Goal: Task Accomplishment & Management: Complete application form

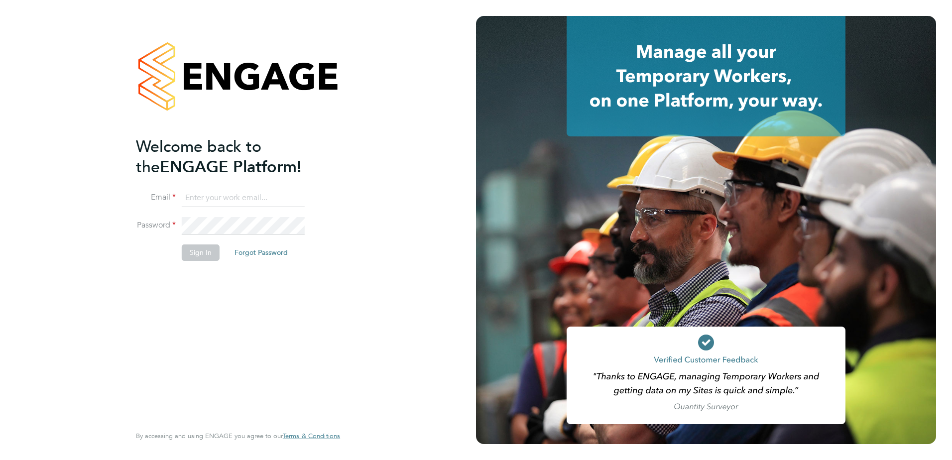
type input "neil.harris@cpplc.com"
click at [205, 253] on button "Sign In" at bounding box center [201, 253] width 38 height 16
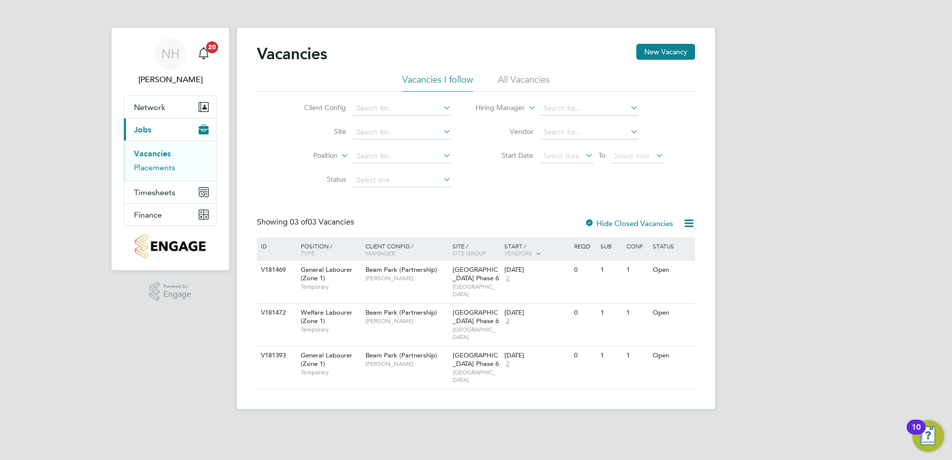
click at [163, 171] on link "Placements" at bounding box center [154, 167] width 41 height 9
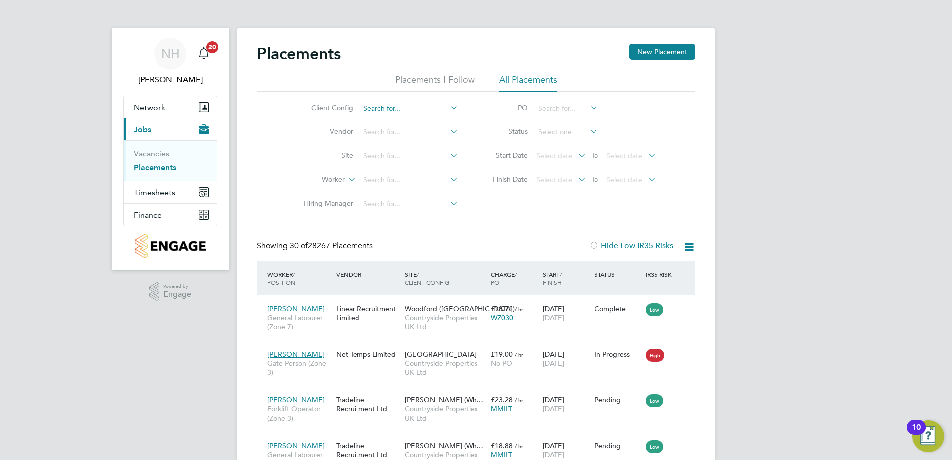
click at [380, 107] on input at bounding box center [409, 109] width 98 height 14
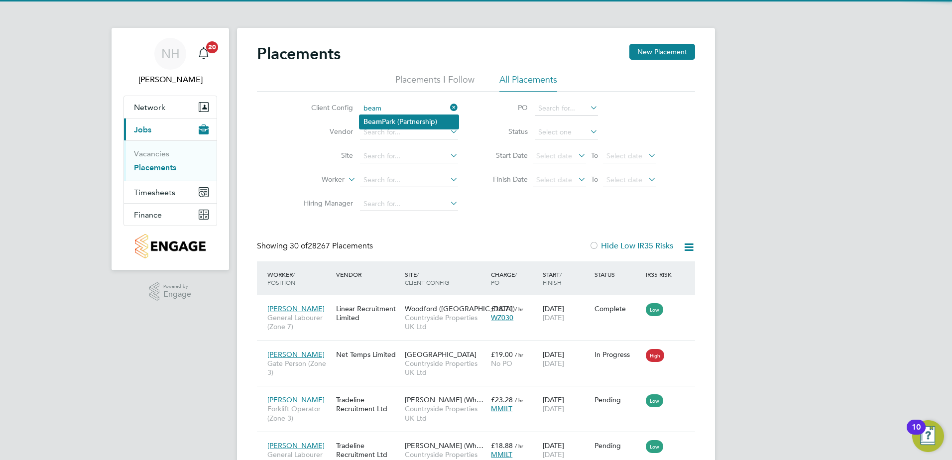
click at [392, 118] on li "Beam Park (Partnership)" at bounding box center [409, 121] width 99 height 13
type input "Beam Park (Partnership)"
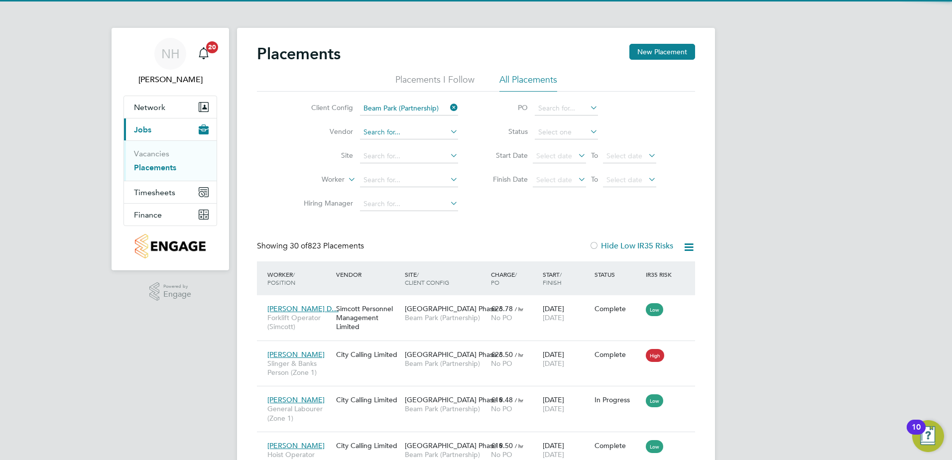
click at [388, 136] on input at bounding box center [409, 133] width 98 height 14
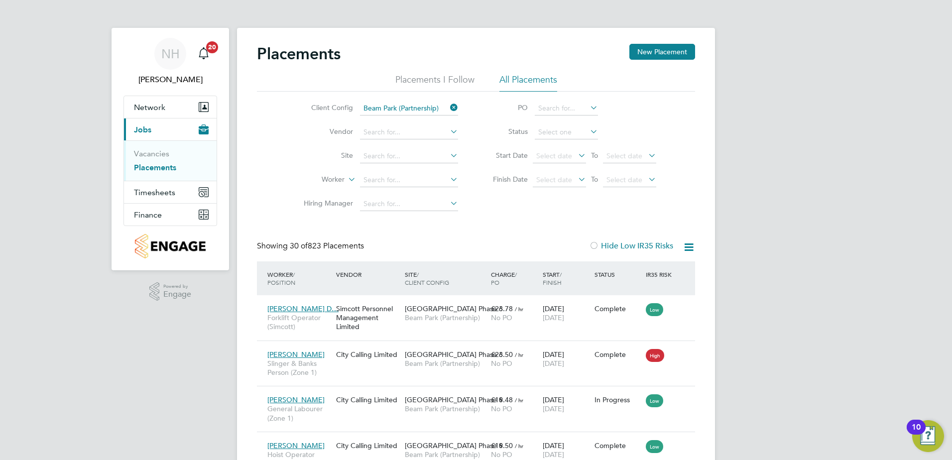
click at [124, 119] on button "Current page: Jobs" at bounding box center [170, 130] width 93 height 22
click at [388, 132] on input at bounding box center [409, 133] width 98 height 14
click at [376, 145] on b "City" at bounding box center [370, 146] width 13 height 8
type input "City Calling Limited"
click at [382, 181] on input at bounding box center [409, 180] width 98 height 14
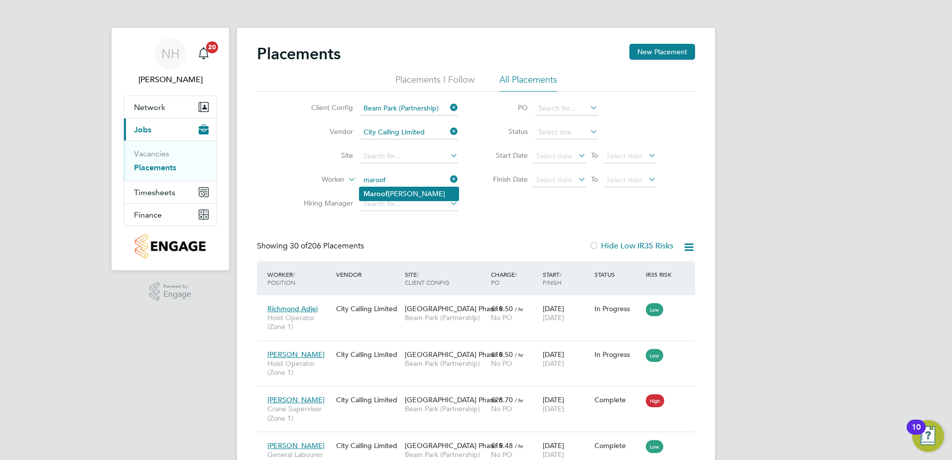
click at [378, 193] on b "Maroof" at bounding box center [376, 194] width 24 height 8
type input "[PERSON_NAME]"
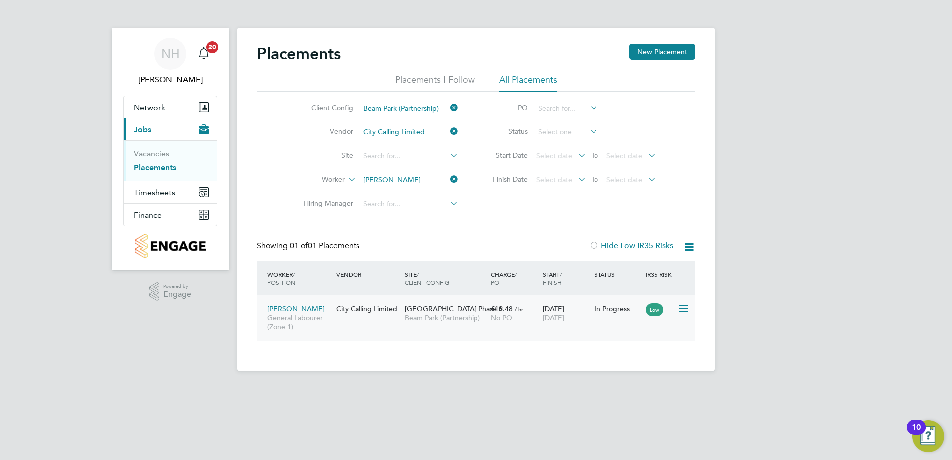
click at [456, 310] on span "[GEOGRAPHIC_DATA] Phase 6" at bounding box center [454, 308] width 98 height 9
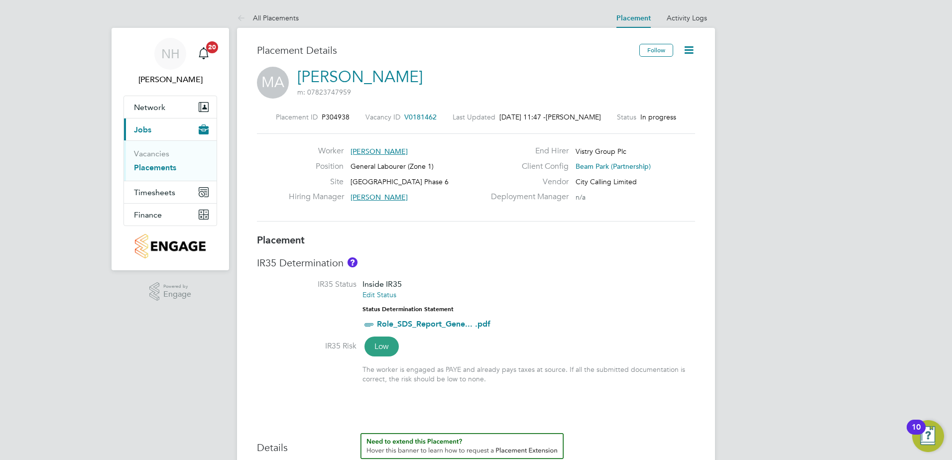
click at [684, 51] on icon at bounding box center [689, 50] width 12 height 12
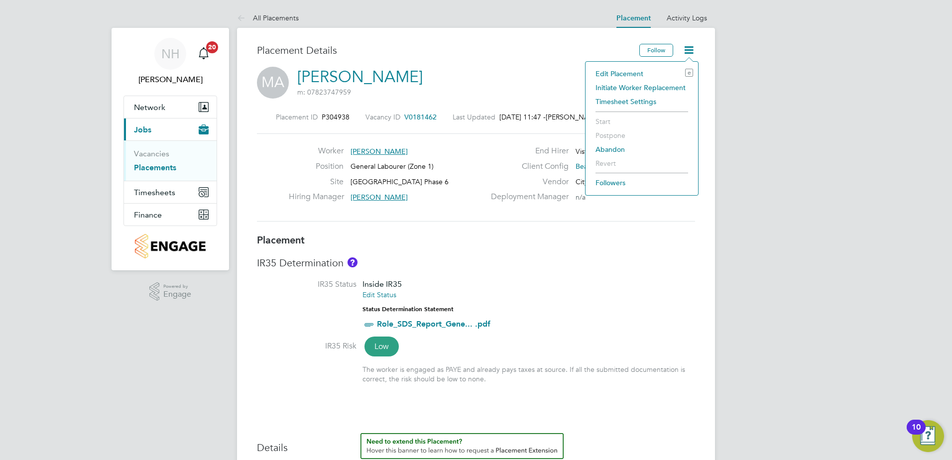
click at [630, 88] on li "Initiate Worker Replacement" at bounding box center [642, 88] width 103 height 14
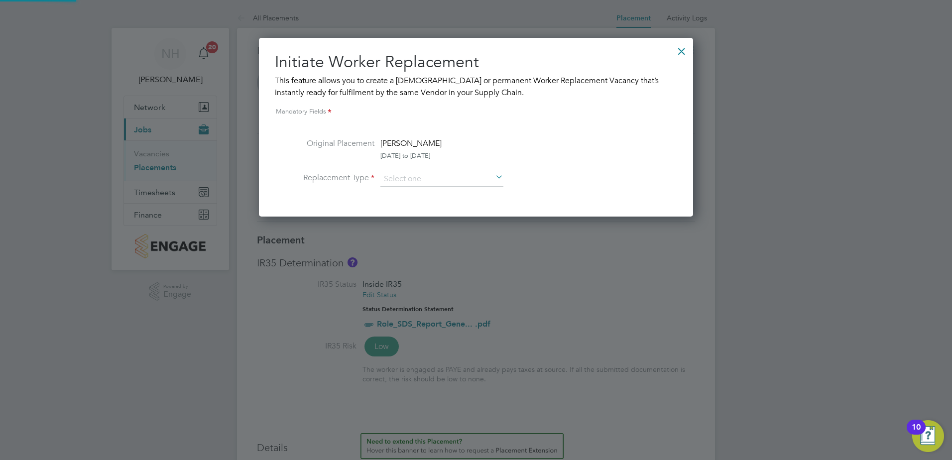
scroll to position [5, 5]
click at [421, 183] on input at bounding box center [442, 179] width 123 height 15
click at [411, 204] on li "Permanent" at bounding box center [442, 206] width 124 height 13
type input "Permanent"
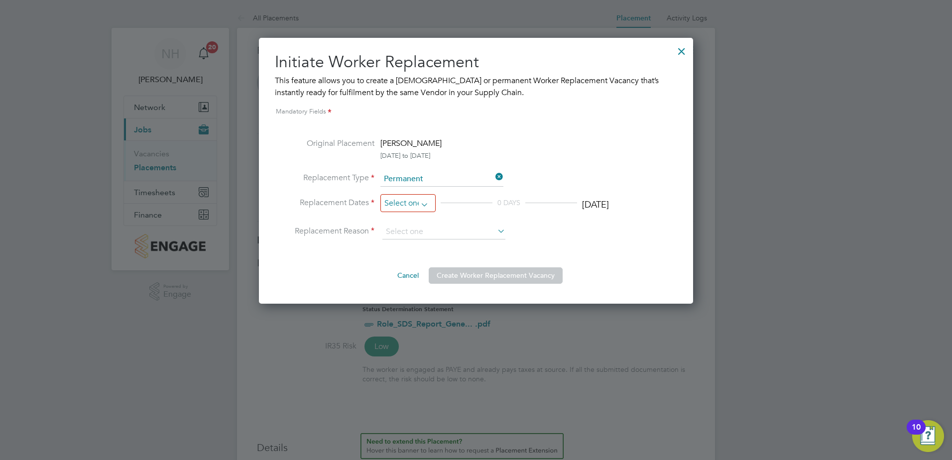
click at [424, 202] on input at bounding box center [408, 203] width 55 height 18
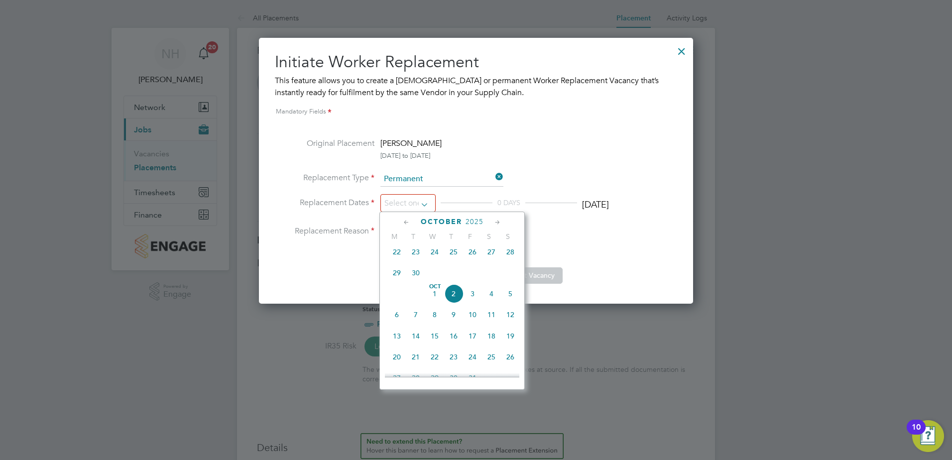
click at [453, 301] on span "2" at bounding box center [453, 293] width 19 height 19
type input "[DATE]"
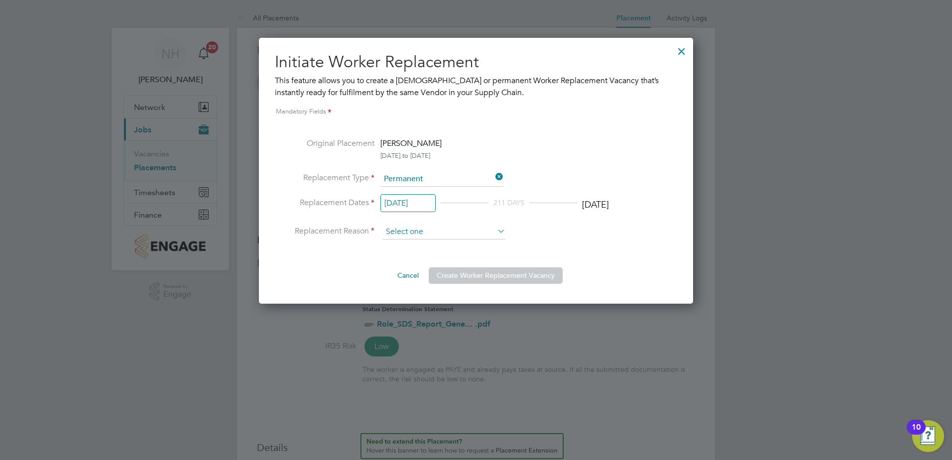
click at [436, 232] on input at bounding box center [444, 232] width 123 height 15
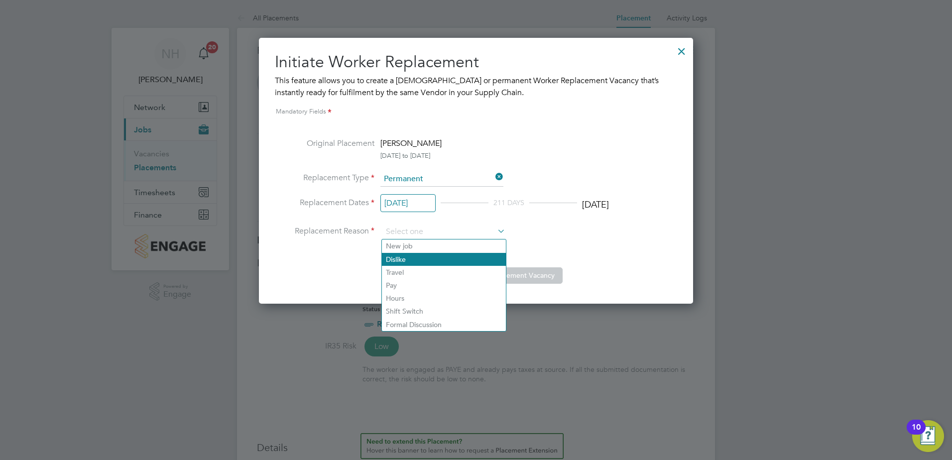
click at [405, 259] on li "Dislike" at bounding box center [444, 259] width 124 height 13
type input "Dislike"
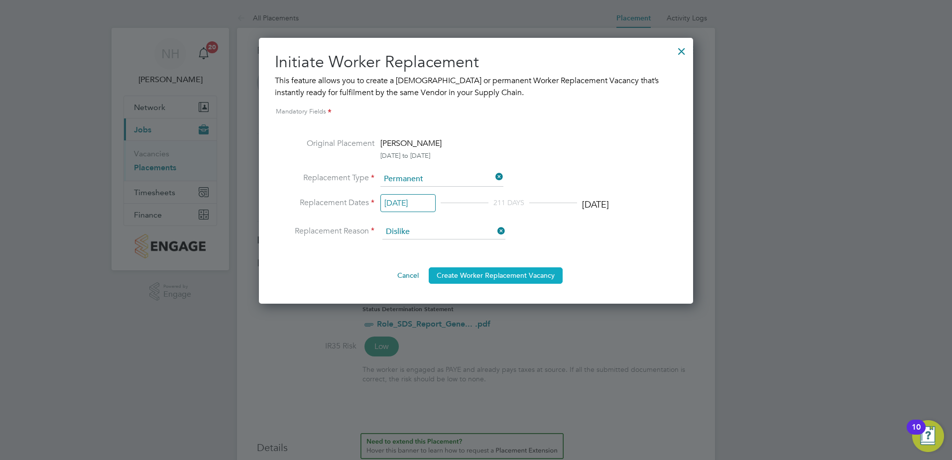
click at [499, 277] on button "Create Worker Replacement Vacancy" at bounding box center [496, 276] width 134 height 16
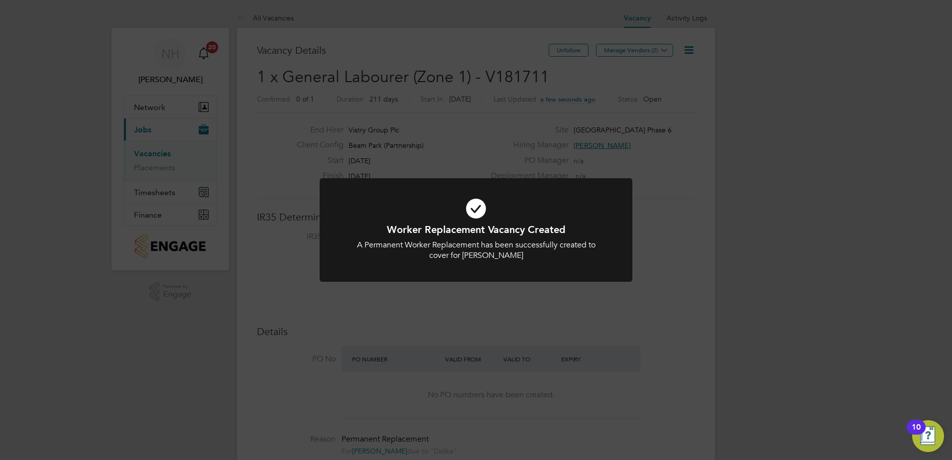
click at [670, 274] on div "Worker Replacement Vacancy Created A Permanent Worker Replacement has been succ…" at bounding box center [476, 230] width 952 height 460
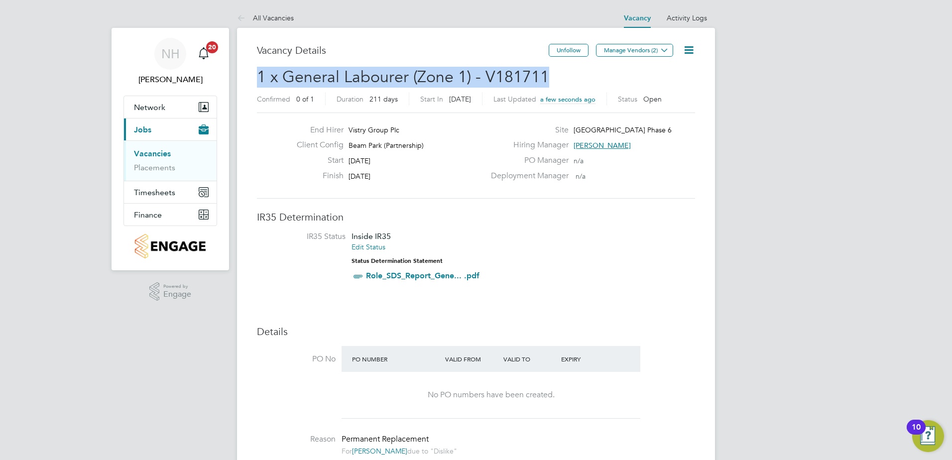
drag, startPoint x: 543, startPoint y: 77, endPoint x: 234, endPoint y: 76, distance: 309.9
copy span "1 x General Labourer (Zone 1) - V181711"
click at [156, 170] on link "Placements" at bounding box center [154, 167] width 41 height 9
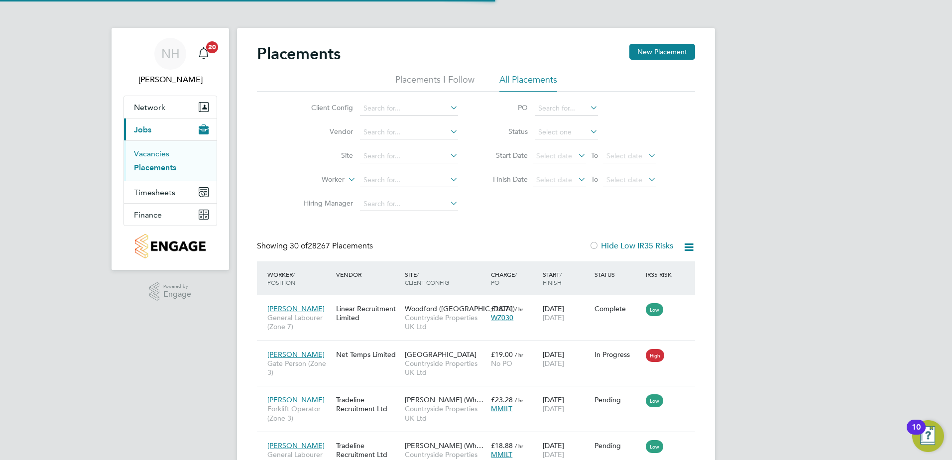
scroll to position [37, 87]
click at [156, 153] on link "Vacancies" at bounding box center [151, 153] width 35 height 9
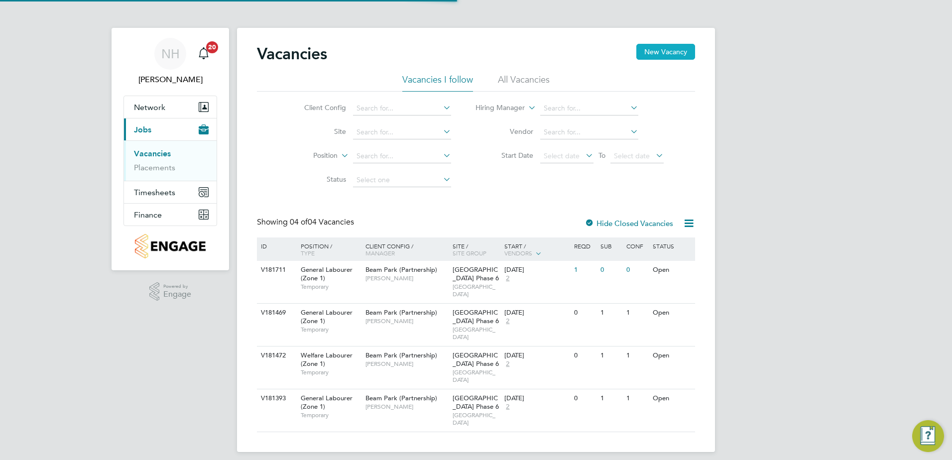
click at [683, 54] on button "New Vacancy" at bounding box center [666, 52] width 59 height 16
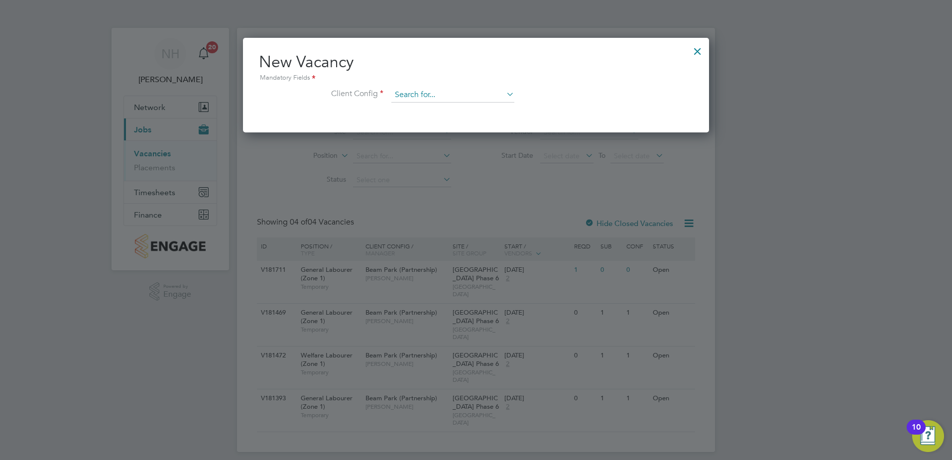
click at [410, 94] on input at bounding box center [453, 95] width 123 height 15
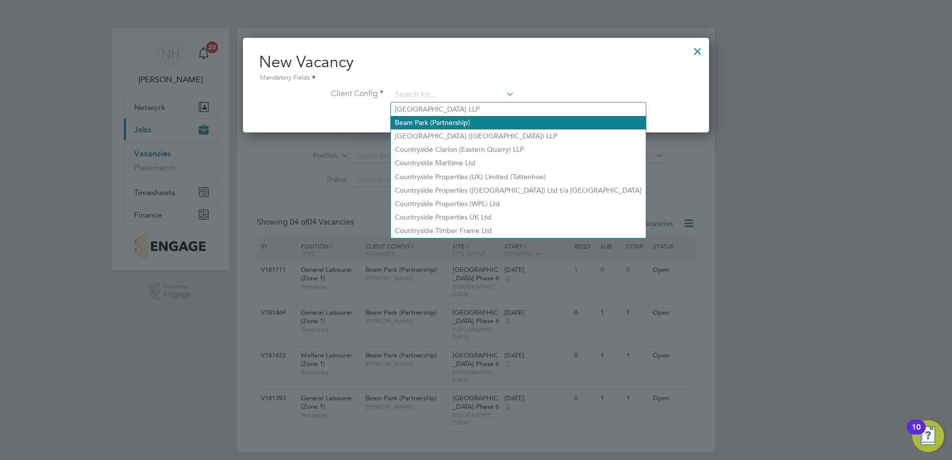
click at [434, 123] on li "Beam Park (Partnership)" at bounding box center [518, 122] width 255 height 13
type input "Beam Park (Partnership)"
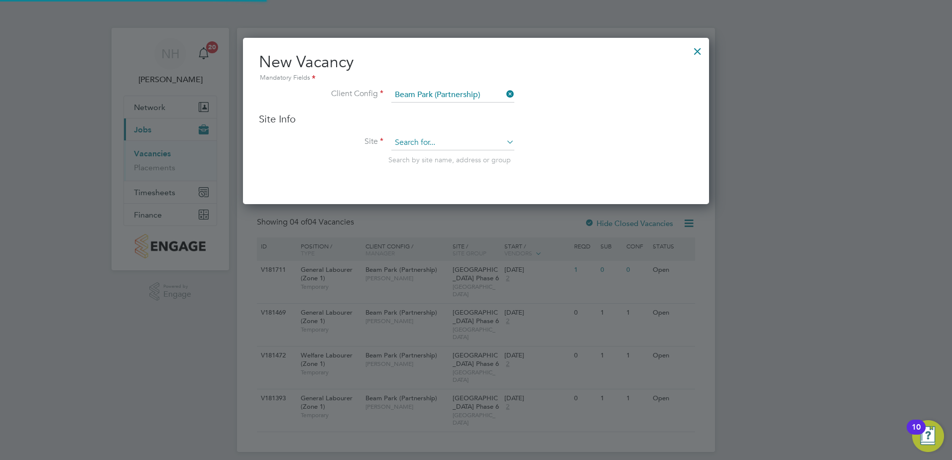
click at [424, 147] on input at bounding box center [453, 142] width 123 height 15
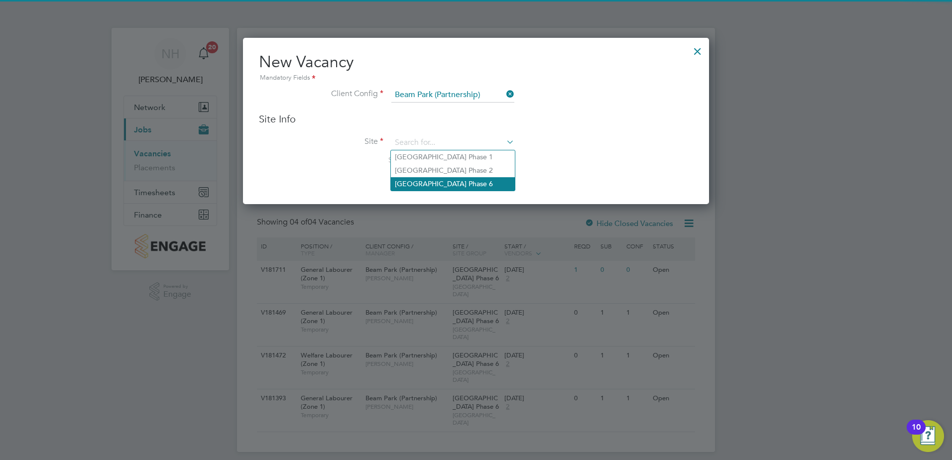
click at [427, 180] on li "[GEOGRAPHIC_DATA] Phase 6" at bounding box center [453, 183] width 124 height 13
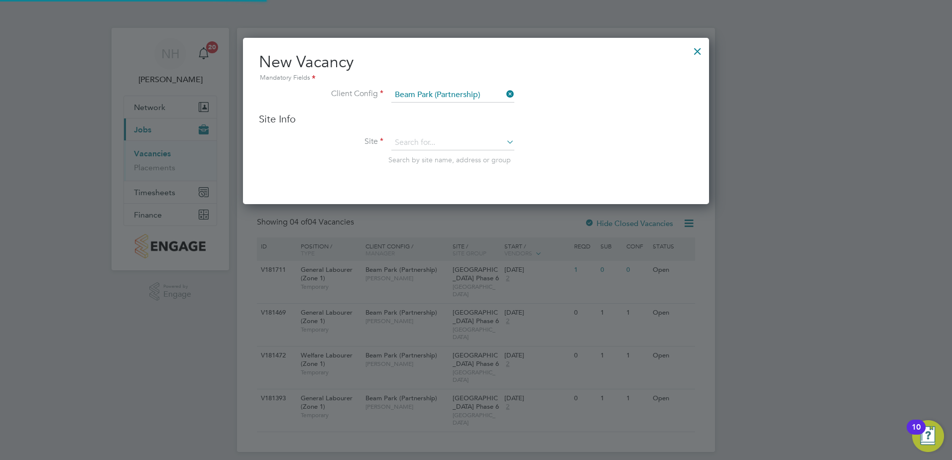
type input "[GEOGRAPHIC_DATA] Phase 6"
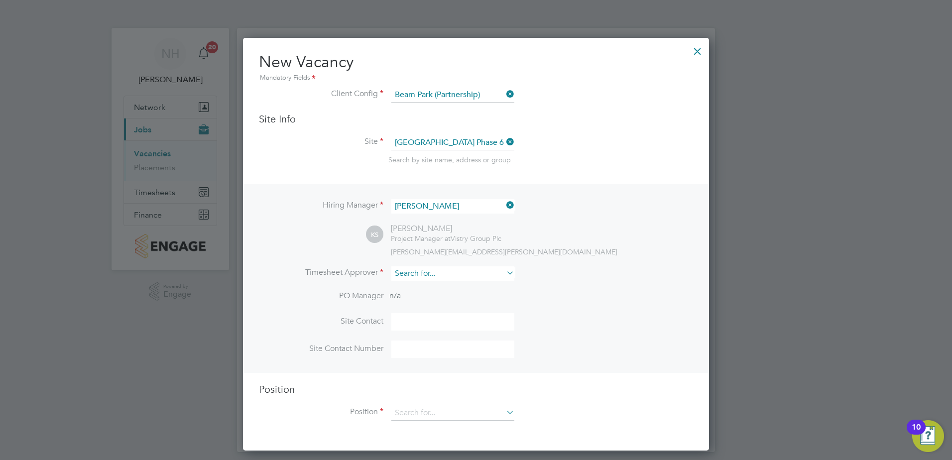
click at [422, 276] on input at bounding box center [453, 274] width 123 height 14
click at [424, 297] on li "[PERSON_NAME]" at bounding box center [453, 301] width 124 height 13
type input "[PERSON_NAME]"
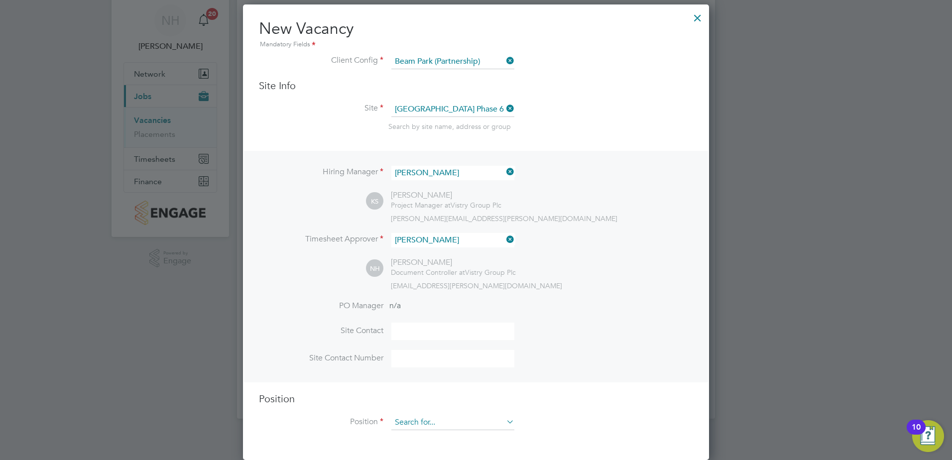
click at [452, 427] on input at bounding box center [453, 422] width 123 height 15
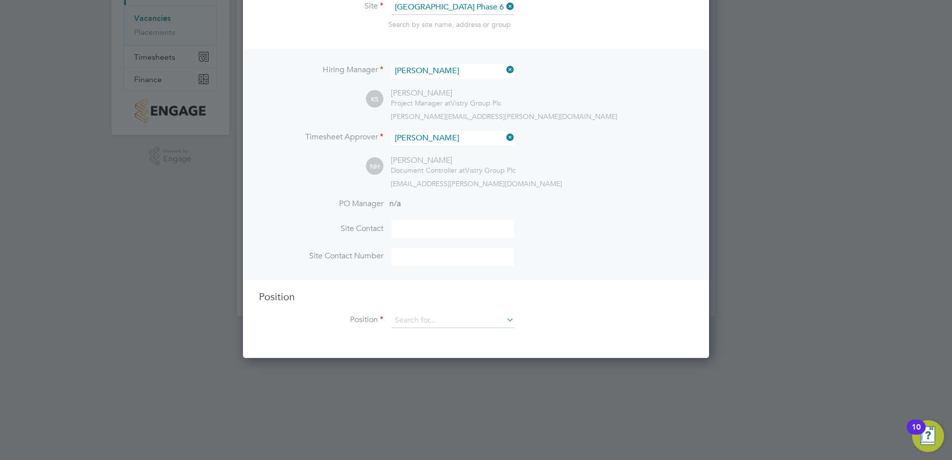
click at [433, 416] on li "General Labourer (Zone 1)" at bounding box center [453, 416] width 124 height 13
type input "General Labourer (Zone 1)"
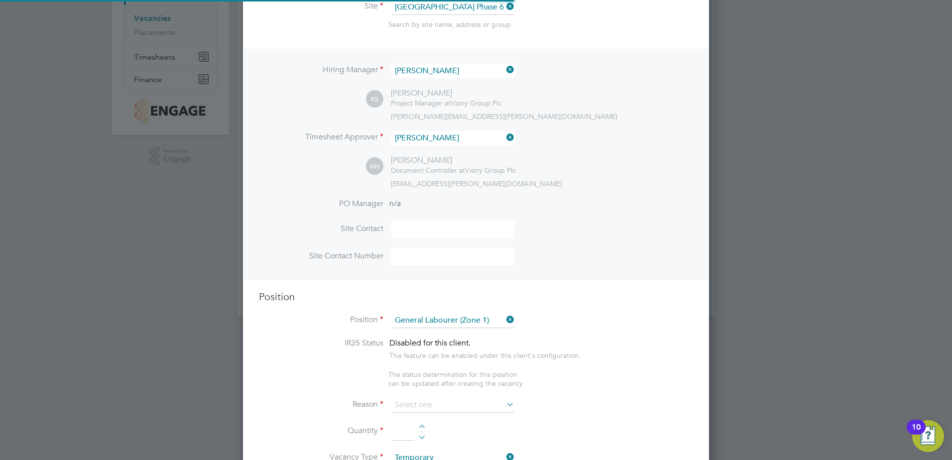
type textarea "- General labouring duties - Supporting the trades on site - Moving materials a…"
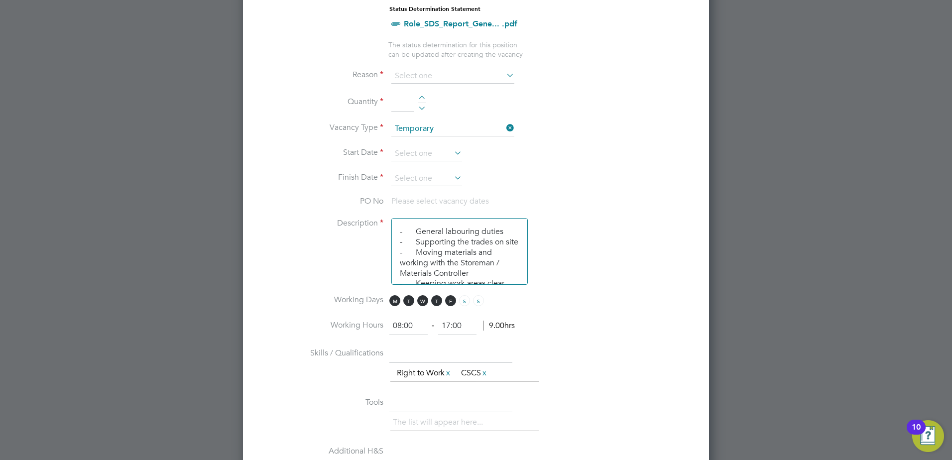
click at [423, 100] on div at bounding box center [422, 99] width 8 height 7
type input "1"
click at [447, 79] on input at bounding box center [453, 76] width 123 height 15
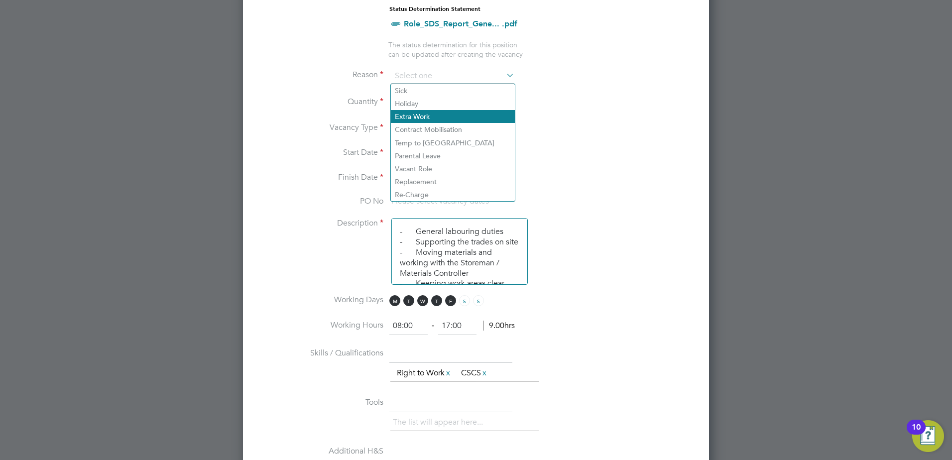
click at [421, 114] on li "Extra Work" at bounding box center [453, 116] width 124 height 13
type input "Extra Work"
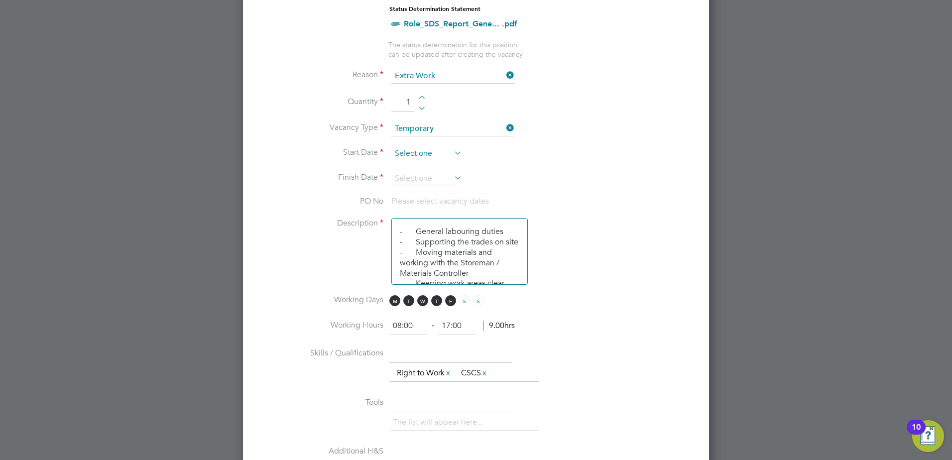
click at [440, 154] on input at bounding box center [427, 153] width 71 height 15
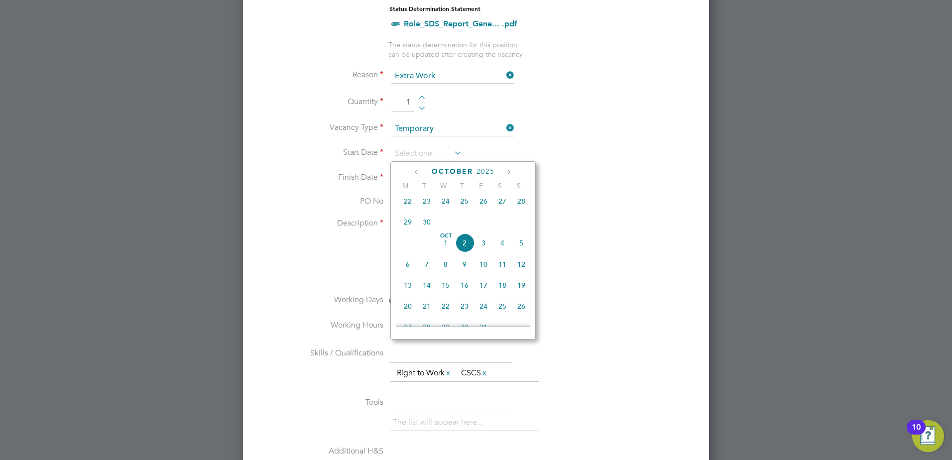
click at [441, 250] on span "[DATE]" at bounding box center [445, 243] width 19 height 19
type input "[DATE]"
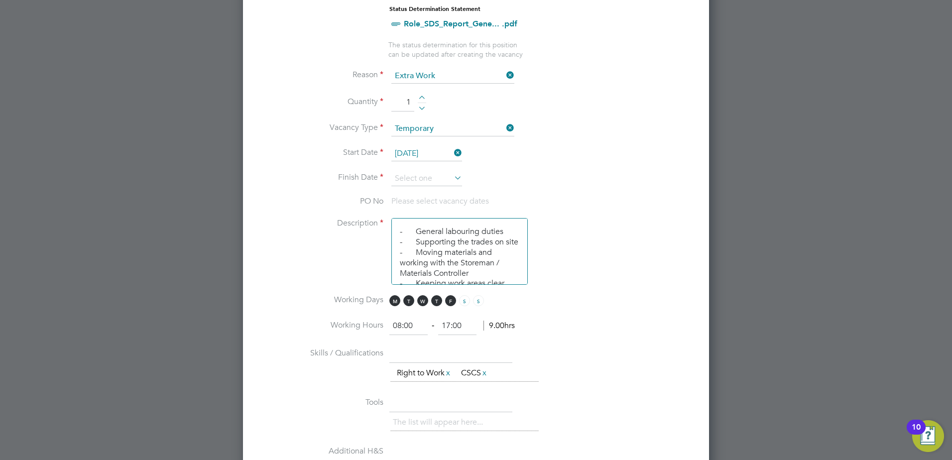
click at [452, 180] on icon at bounding box center [452, 178] width 0 height 14
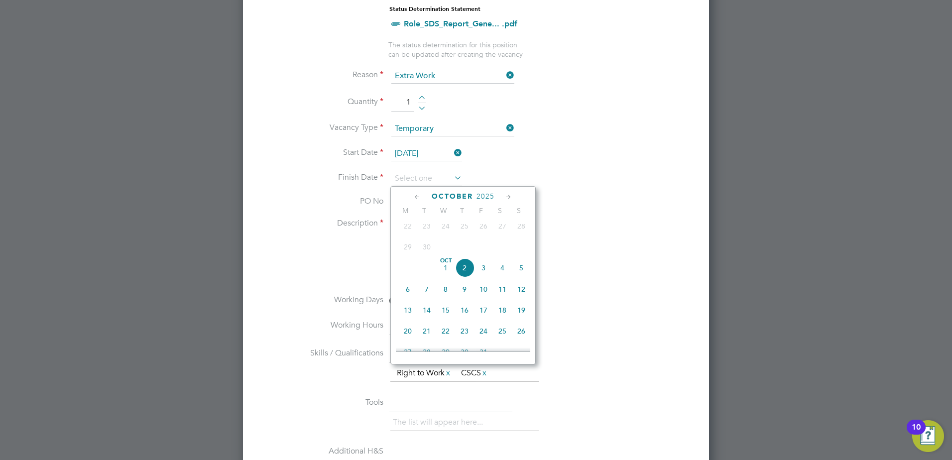
click at [506, 196] on icon at bounding box center [508, 197] width 9 height 11
click at [446, 293] on span "24" at bounding box center [445, 283] width 19 height 19
type input "[DATE]"
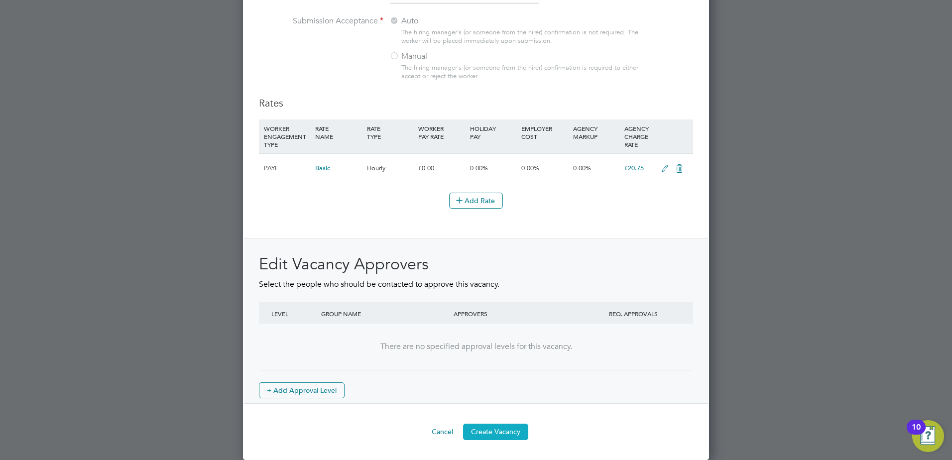
click at [504, 430] on button "Create Vacancy" at bounding box center [495, 432] width 65 height 16
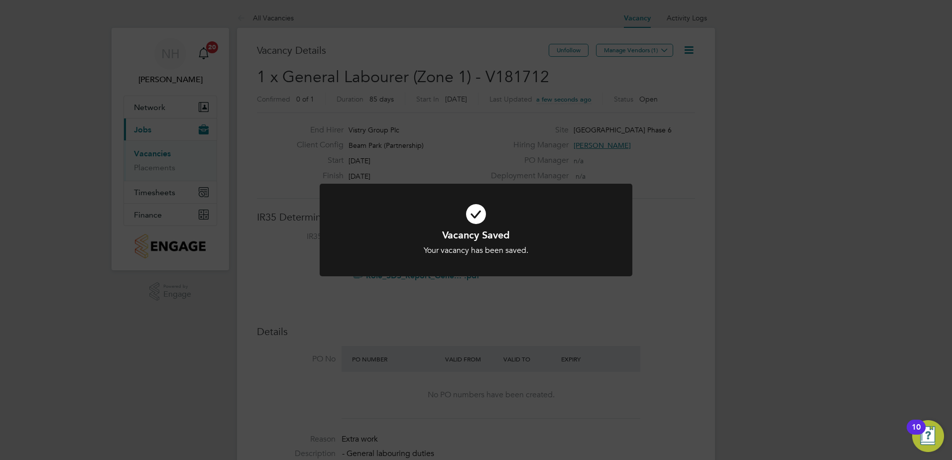
click at [490, 239] on h1 "Vacancy Saved" at bounding box center [476, 235] width 259 height 13
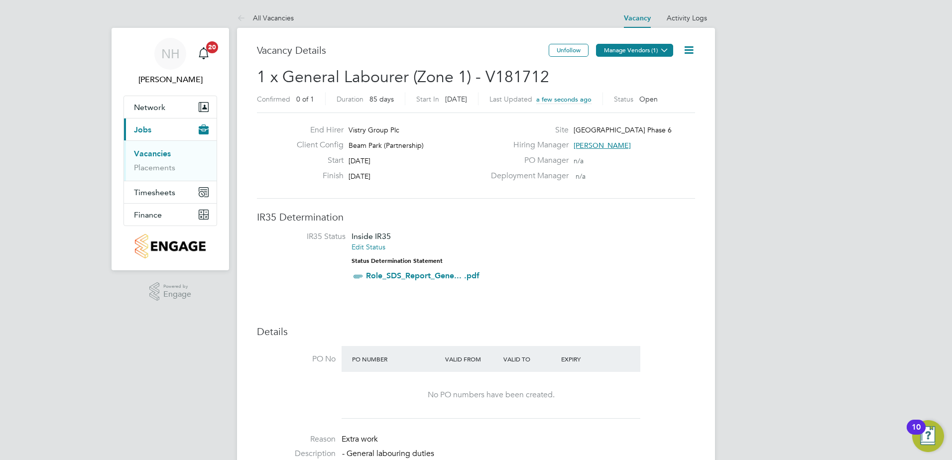
click at [631, 50] on button "Manage Vendors (1)" at bounding box center [634, 50] width 77 height 13
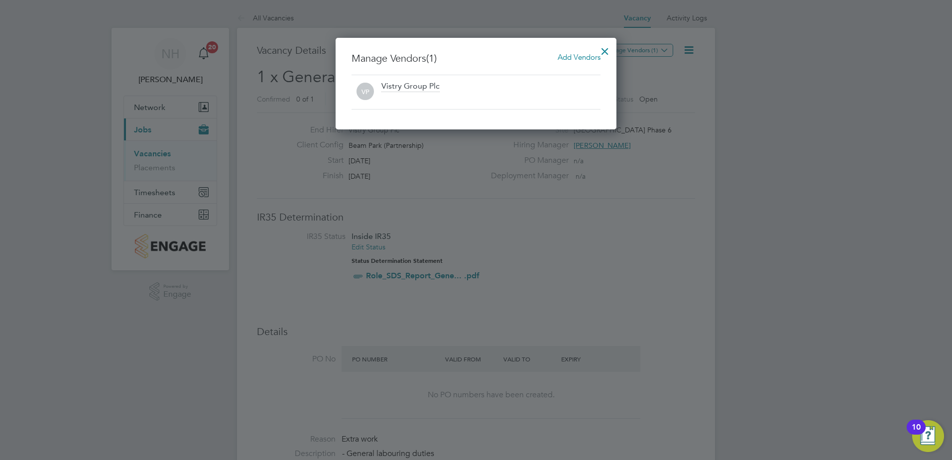
click at [579, 53] on span "Add Vendors" at bounding box center [579, 56] width 43 height 9
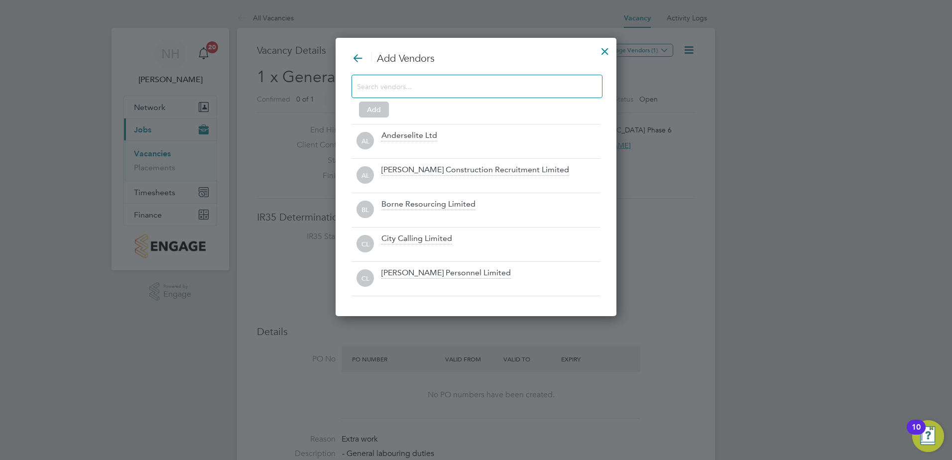
click at [401, 84] on input at bounding box center [469, 86] width 224 height 13
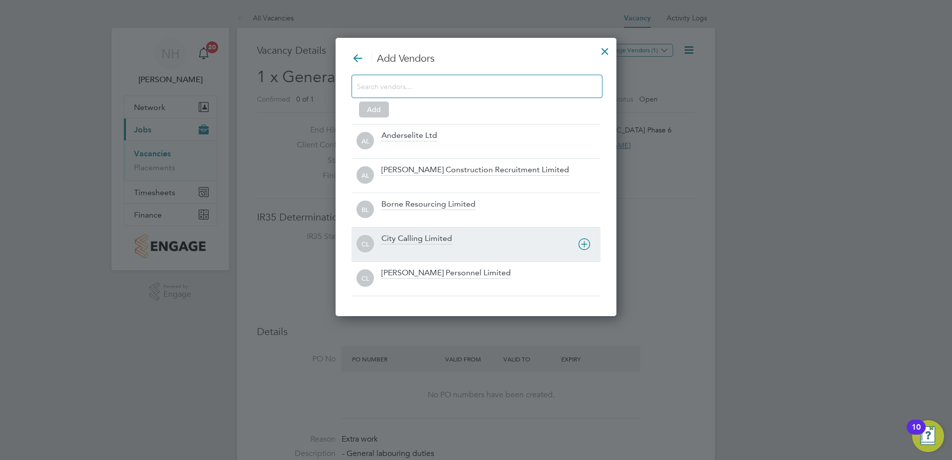
click at [408, 243] on div "City Calling Limited" at bounding box center [417, 239] width 71 height 11
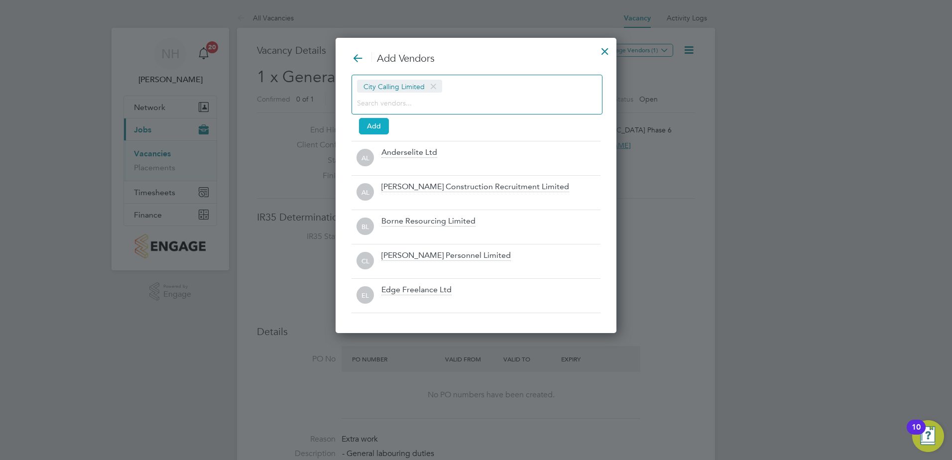
click at [373, 128] on button "Add" at bounding box center [374, 126] width 30 height 16
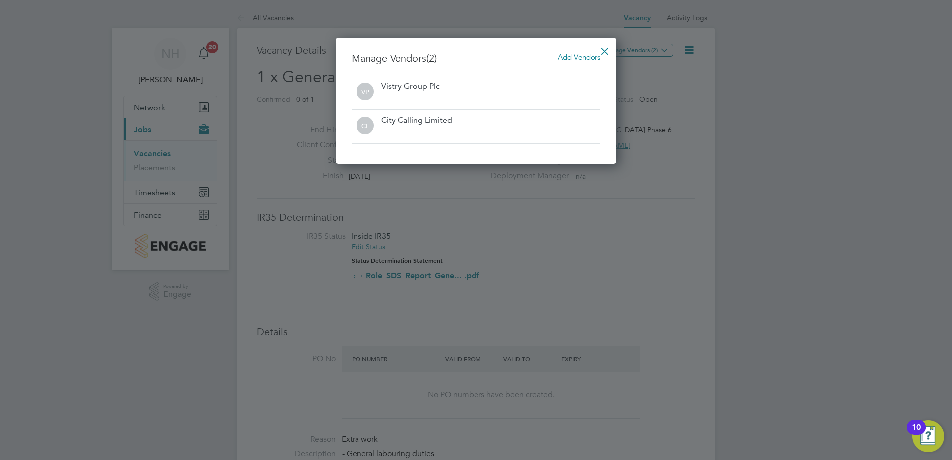
click at [607, 50] on div at bounding box center [605, 49] width 18 height 18
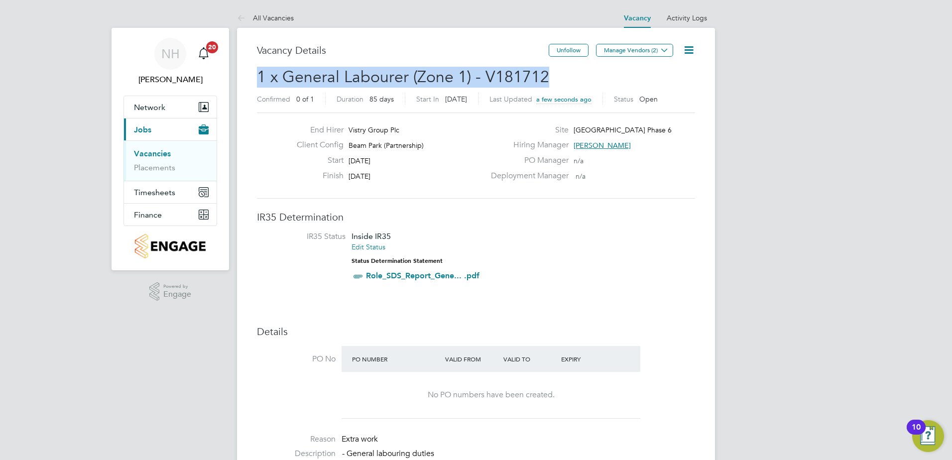
drag, startPoint x: 546, startPoint y: 73, endPoint x: 256, endPoint y: 84, distance: 290.6
copy span "1 x General Labourer (Zone 1) - V181712"
click at [160, 165] on link "Placements" at bounding box center [154, 167] width 41 height 9
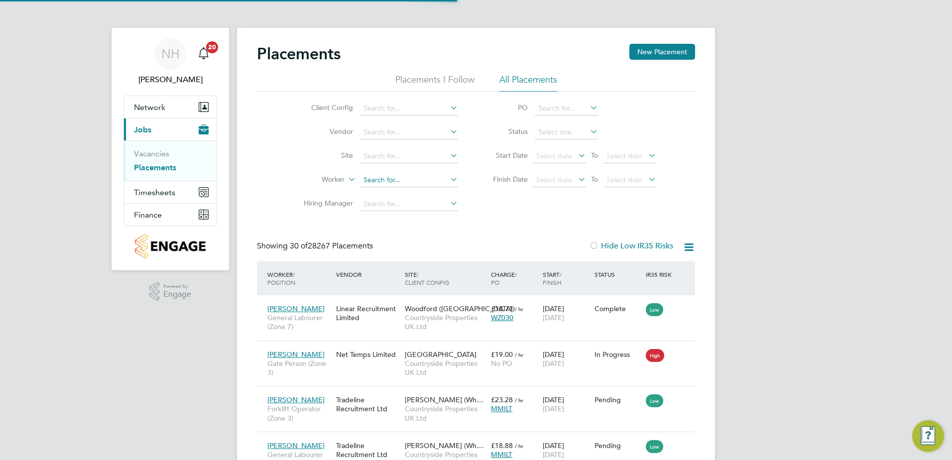
scroll to position [37, 87]
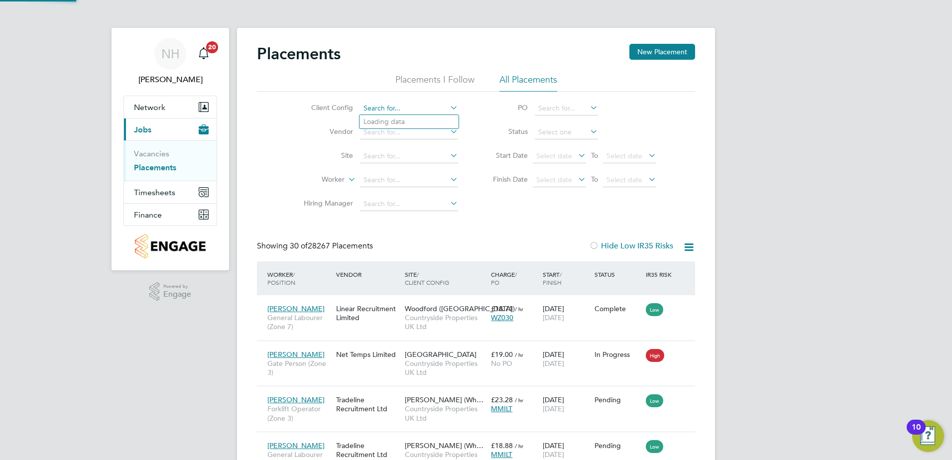
click at [392, 112] on input at bounding box center [409, 109] width 98 height 14
type input "beam"
click at [392, 111] on input at bounding box center [409, 109] width 98 height 14
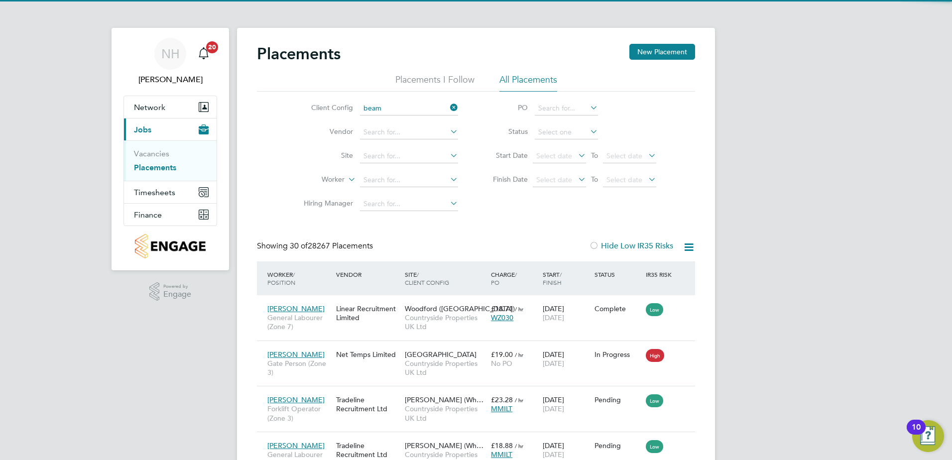
click at [391, 122] on li "Beam Park (Partnership)" at bounding box center [409, 122] width 99 height 13
type input "Beam Park (Partnership)"
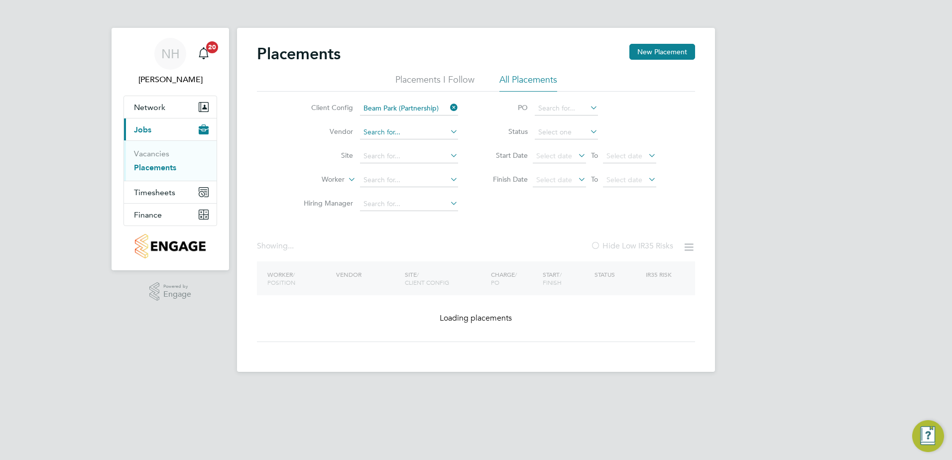
click at [386, 132] on input at bounding box center [409, 133] width 98 height 14
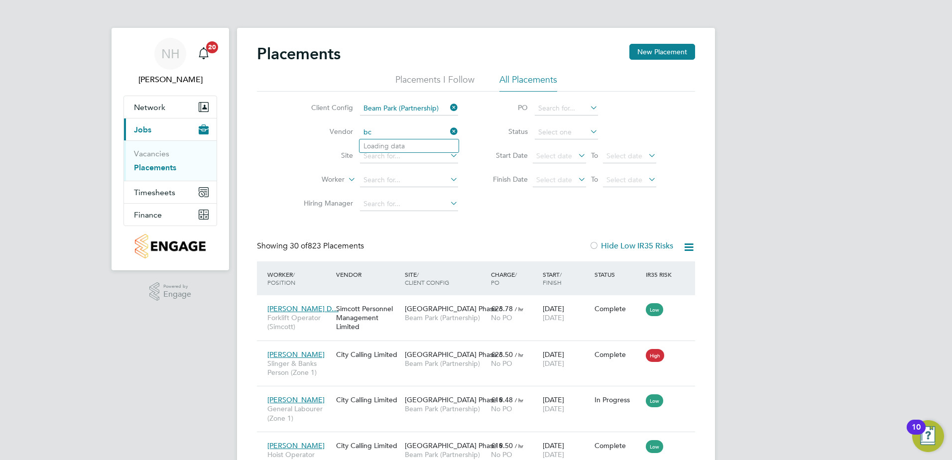
type input "b"
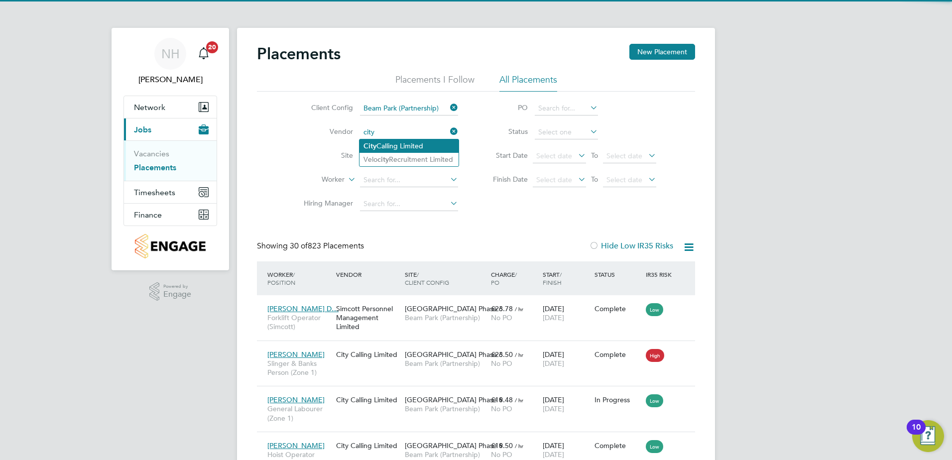
click at [383, 144] on li "City Calling Limited" at bounding box center [409, 145] width 99 height 13
type input "City Calling Limited"
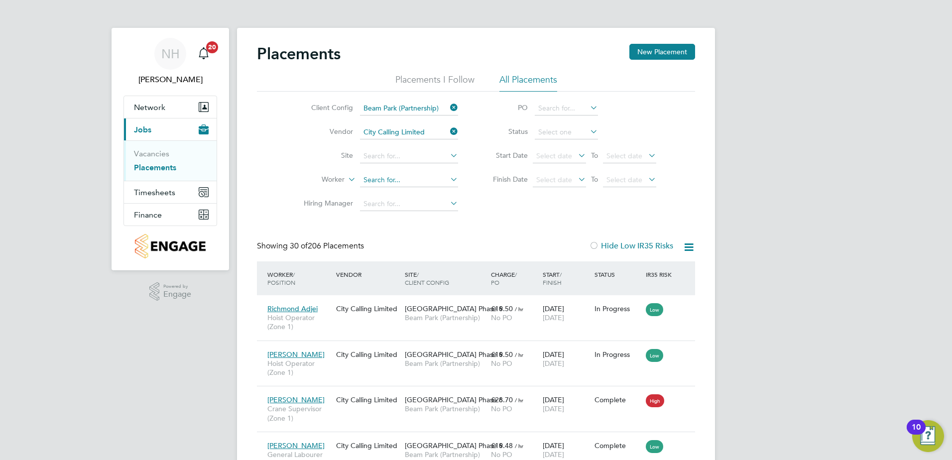
click at [387, 178] on input at bounding box center [409, 180] width 98 height 14
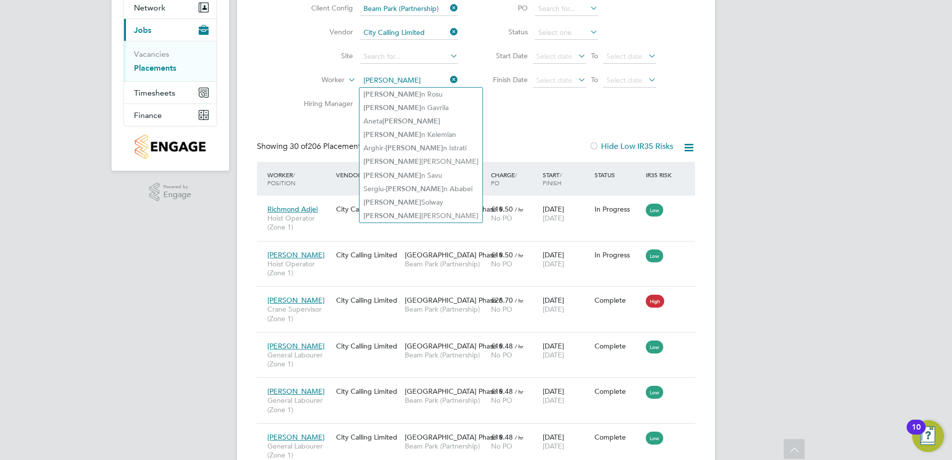
type input "[PERSON_NAME]"
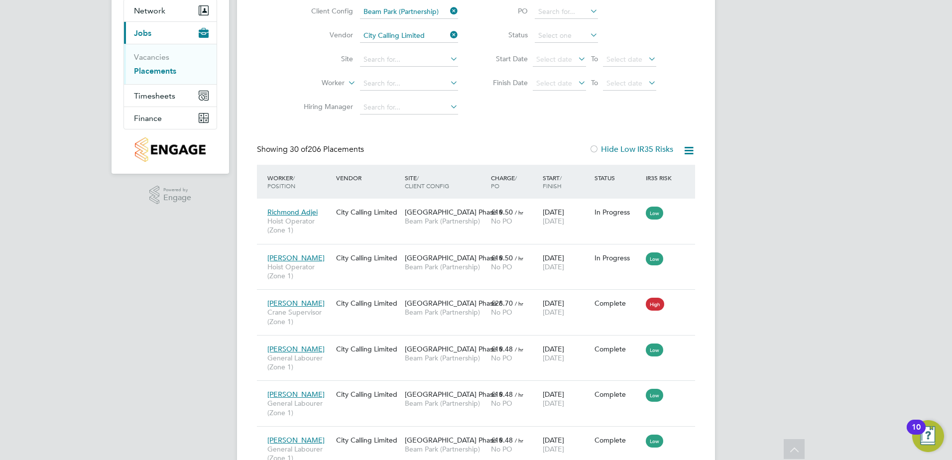
scroll to position [50, 0]
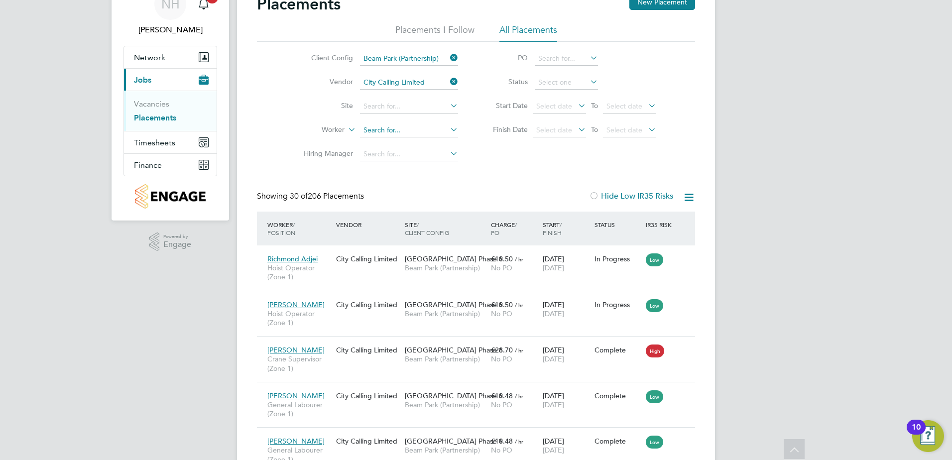
click at [387, 133] on input at bounding box center [409, 131] width 98 height 14
click at [392, 192] on li "[PERSON_NAME]" at bounding box center [438, 197] width 156 height 13
type input "[PERSON_NAME]"
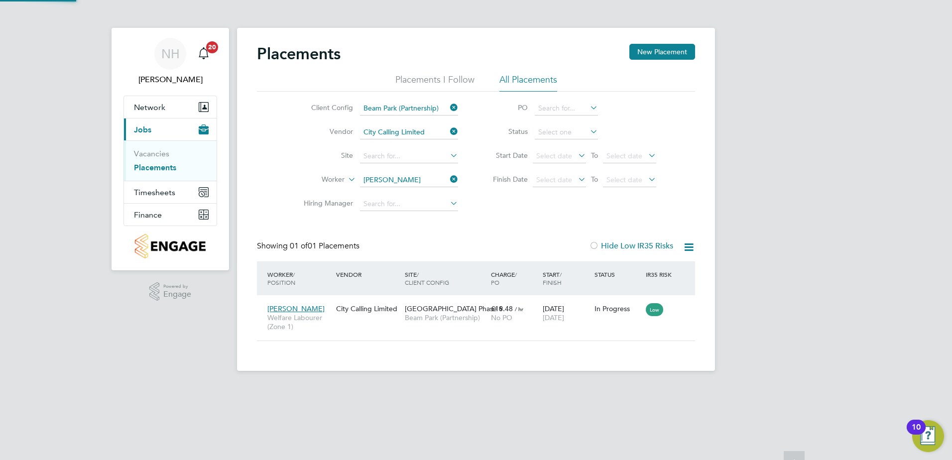
scroll to position [29, 87]
click at [432, 311] on span "[GEOGRAPHIC_DATA] Phase 6" at bounding box center [454, 308] width 98 height 9
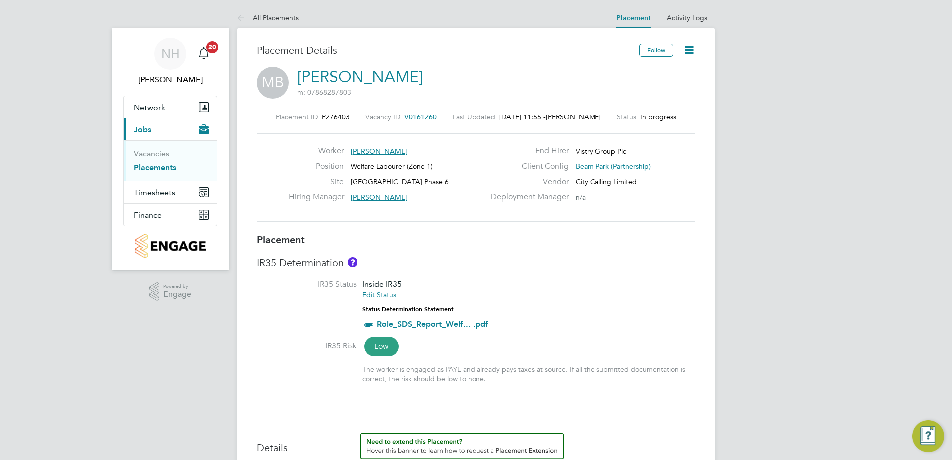
click at [692, 48] on icon at bounding box center [689, 50] width 12 height 12
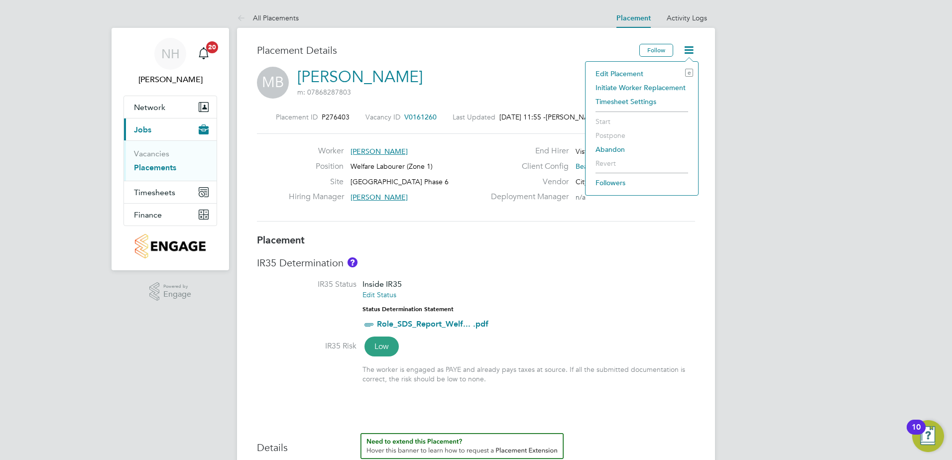
click at [634, 89] on li "Initiate Worker Replacement" at bounding box center [642, 88] width 103 height 14
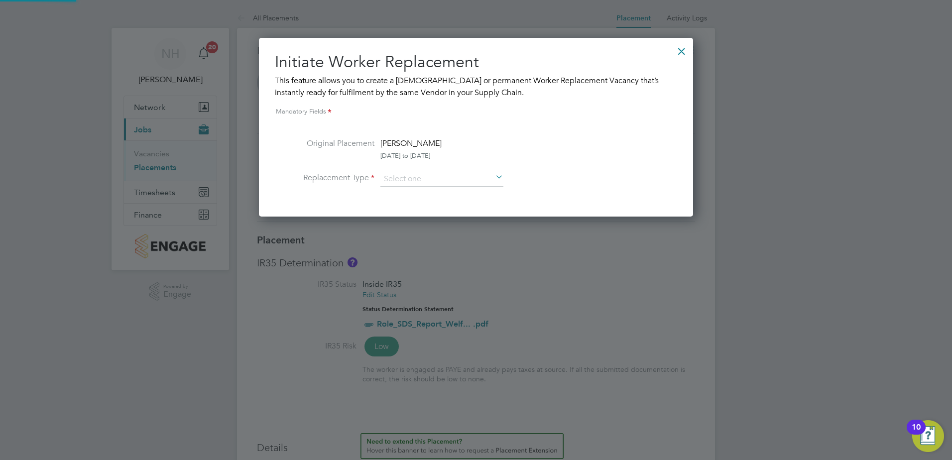
scroll to position [5, 5]
click at [430, 177] on input at bounding box center [442, 179] width 123 height 15
click at [412, 193] on li "Temporary" at bounding box center [442, 193] width 124 height 13
type input "Temporary"
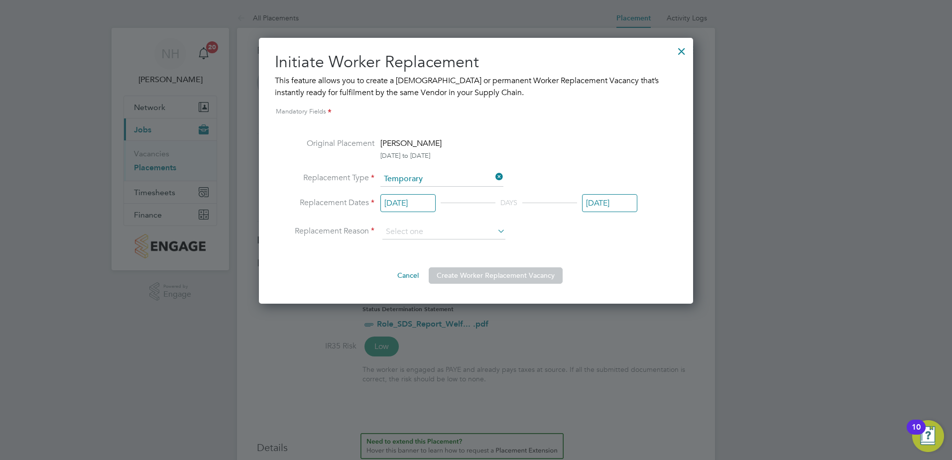
click at [413, 205] on input "[DATE]" at bounding box center [408, 203] width 55 height 18
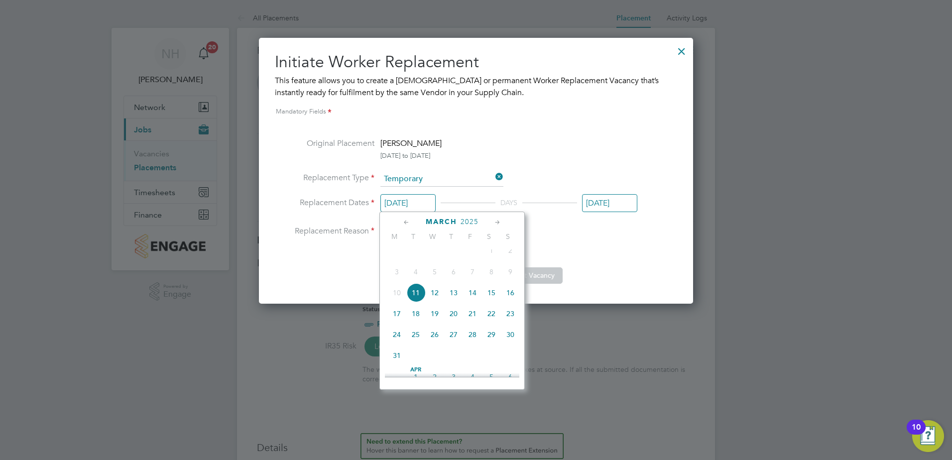
click at [494, 220] on icon at bounding box center [497, 222] width 9 height 11
click at [496, 220] on icon at bounding box center [497, 222] width 9 height 11
click at [499, 222] on icon at bounding box center [497, 222] width 9 height 11
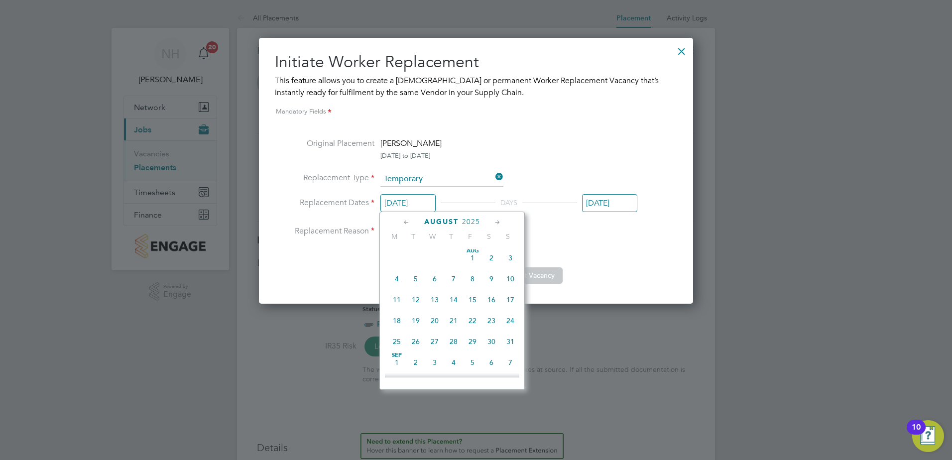
click at [499, 222] on icon at bounding box center [497, 222] width 9 height 11
click at [404, 221] on icon at bounding box center [406, 222] width 9 height 11
click at [437, 308] on span "24" at bounding box center [434, 298] width 19 height 19
type input "24 Sep 2025"
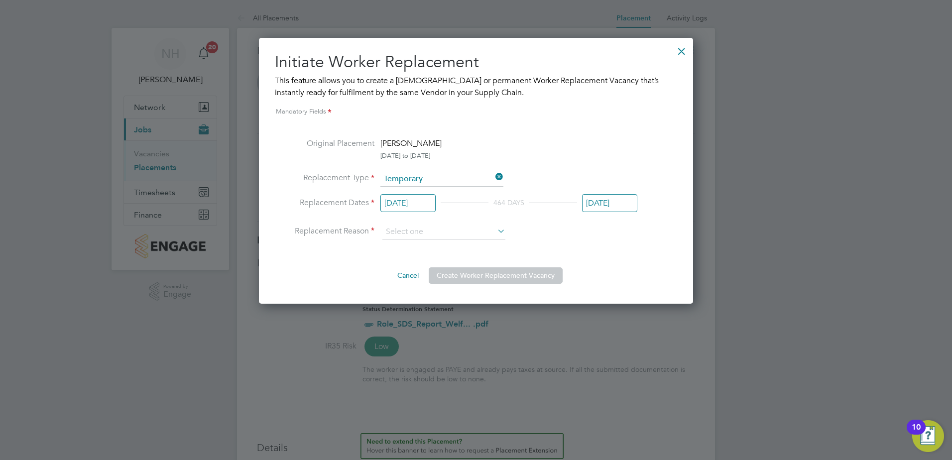
click at [587, 202] on input "[DATE]" at bounding box center [609, 203] width 55 height 18
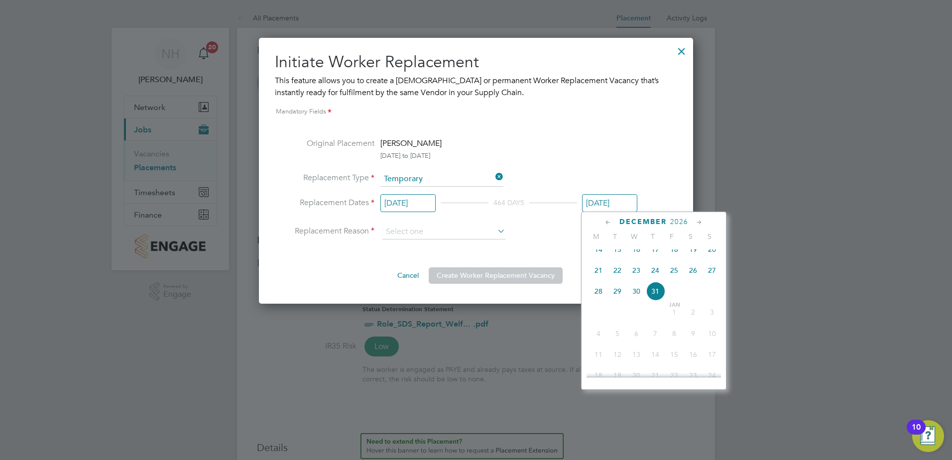
click at [609, 221] on icon at bounding box center [608, 222] width 9 height 11
click at [608, 222] on icon at bounding box center [608, 222] width 9 height 11
click at [701, 223] on icon at bounding box center [699, 222] width 9 height 11
click at [693, 321] on span "26" at bounding box center [693, 319] width 19 height 19
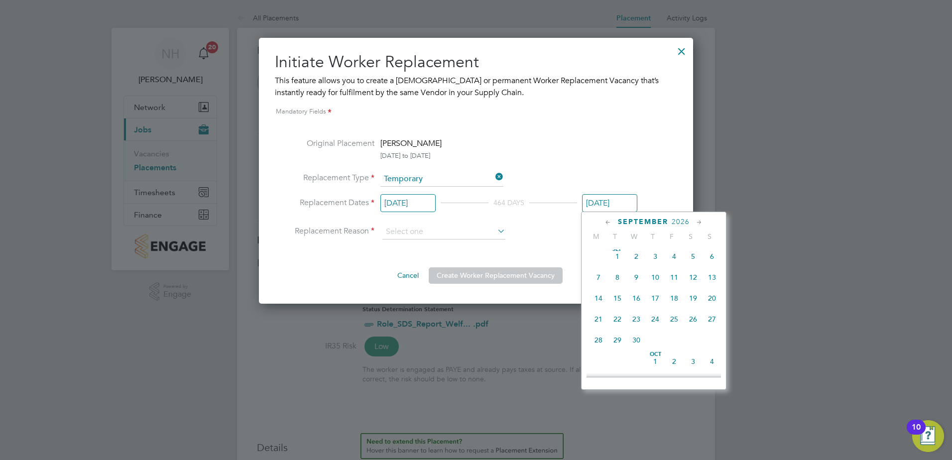
type input "26 Sep 2026"
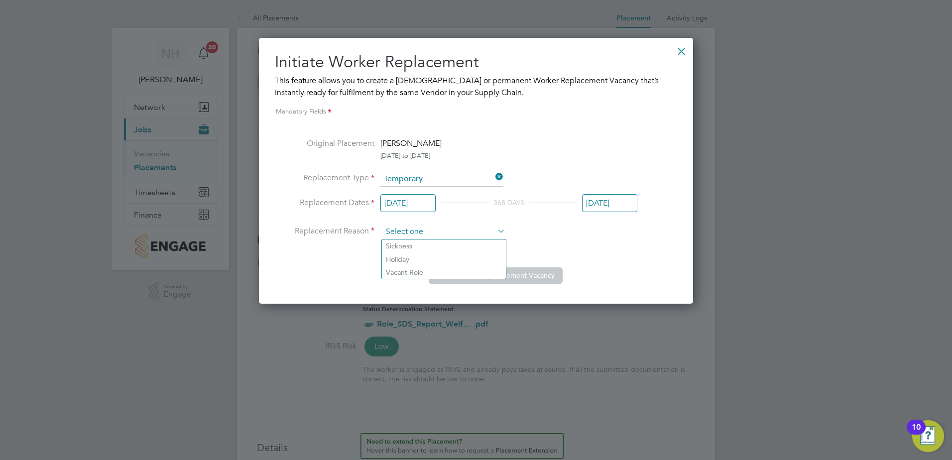
click at [482, 229] on input at bounding box center [444, 232] width 123 height 15
click at [406, 260] on li "Holiday" at bounding box center [444, 259] width 124 height 13
type input "Holiday"
click at [472, 276] on button "Create Worker Replacement Vacancy" at bounding box center [496, 276] width 134 height 16
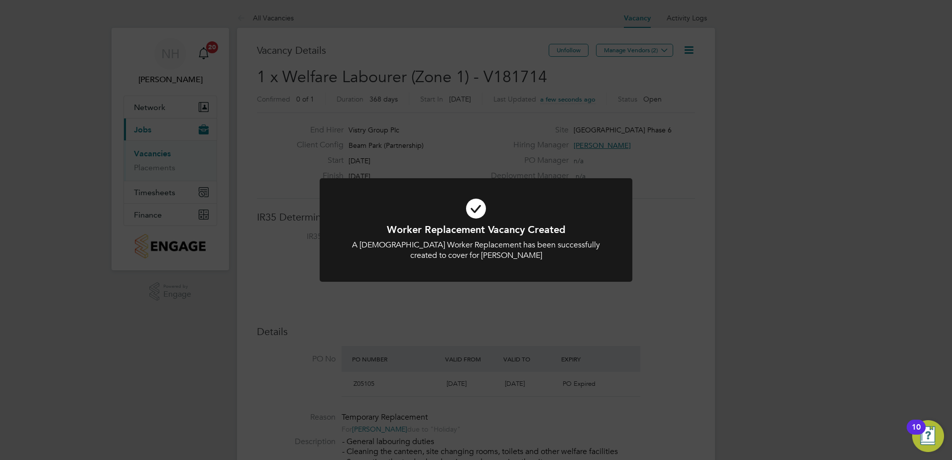
scroll to position [17, 94]
click at [543, 73] on div "Worker Replacement Vacancy Created A Temporary Worker Replacement has been succ…" at bounding box center [476, 230] width 952 height 460
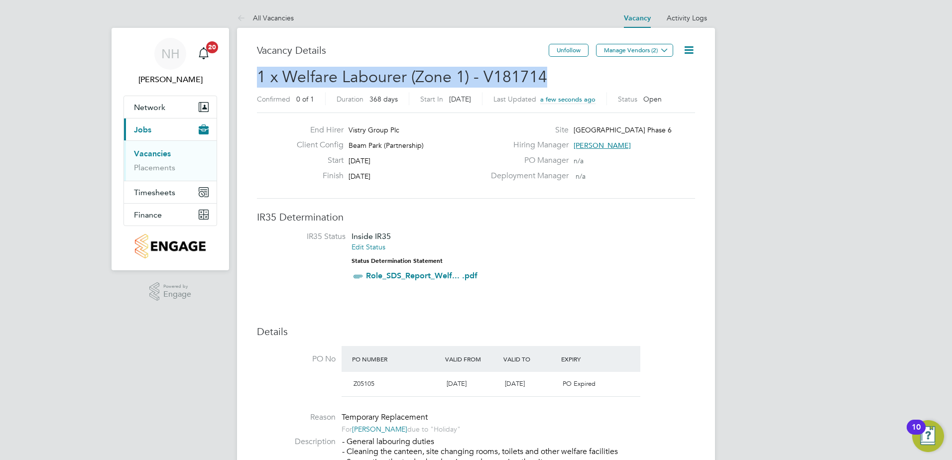
drag, startPoint x: 545, startPoint y: 75, endPoint x: 259, endPoint y: 82, distance: 286.0
click at [259, 82] on h2 "1 x Welfare Labourer (Zone 1) - V181714 Confirmed 0 of 1 Duration 368 days Star…" at bounding box center [476, 88] width 438 height 42
copy span "1 x Welfare Labourer (Zone 1) - V181714"
click at [158, 154] on link "Vacancies" at bounding box center [152, 153] width 37 height 9
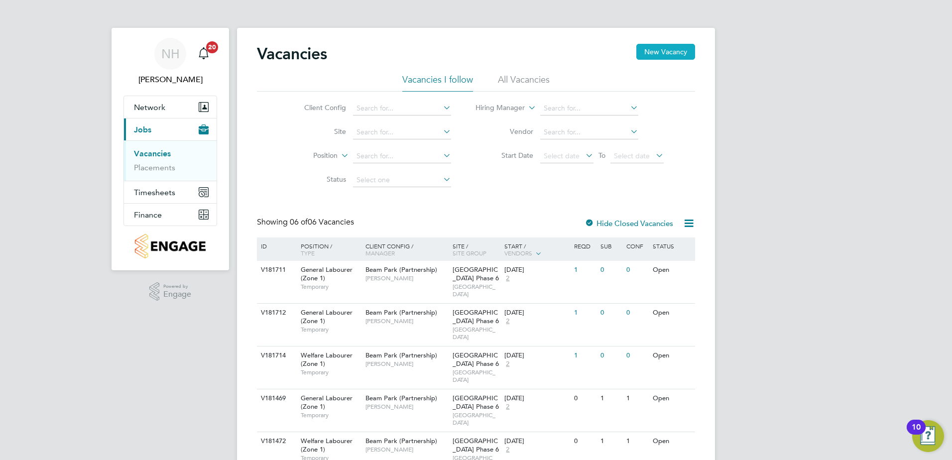
click at [672, 52] on button "New Vacancy" at bounding box center [666, 52] width 59 height 16
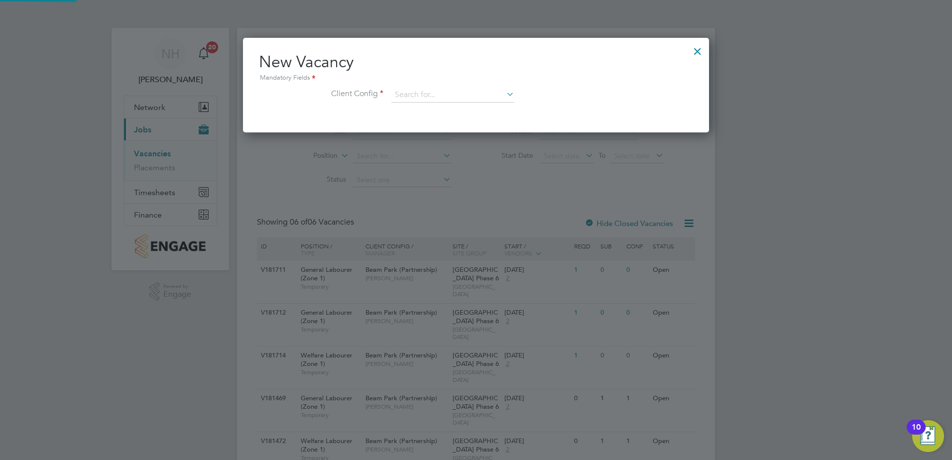
scroll to position [95, 467]
click at [412, 97] on input at bounding box center [453, 95] width 123 height 15
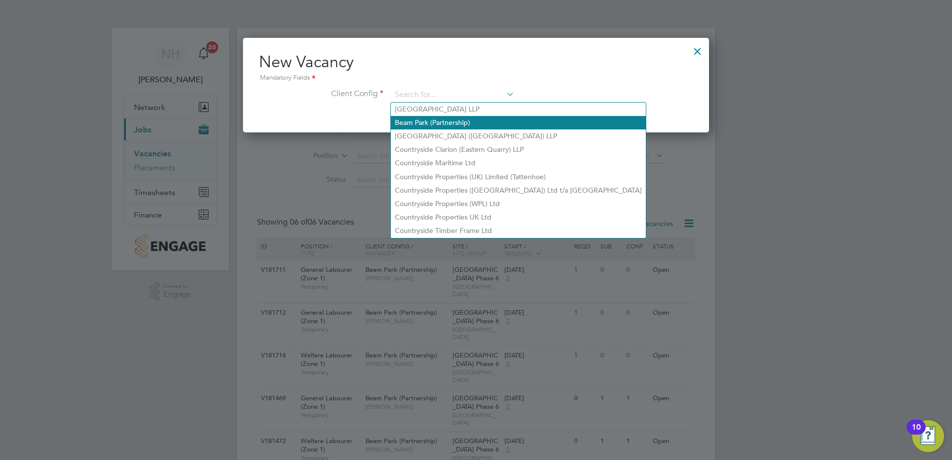
click at [442, 123] on li "Beam Park (Partnership)" at bounding box center [518, 122] width 255 height 13
type input "Beam Park (Partnership)"
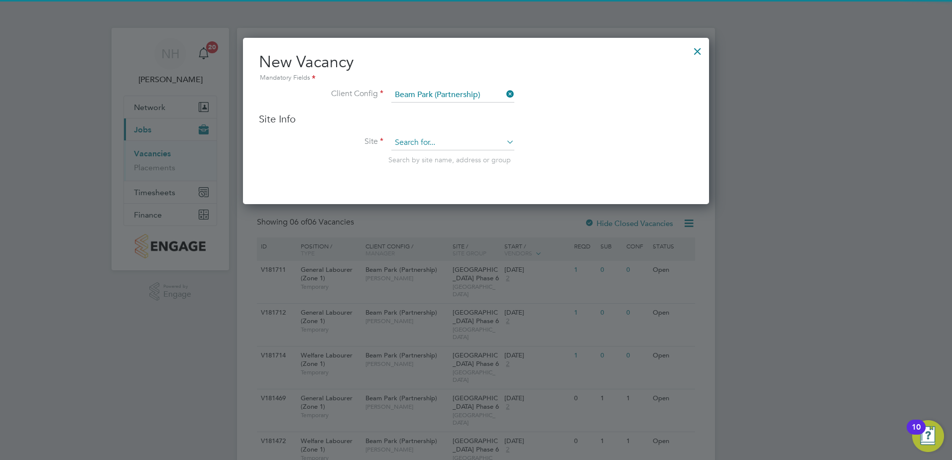
click at [429, 140] on input at bounding box center [453, 142] width 123 height 15
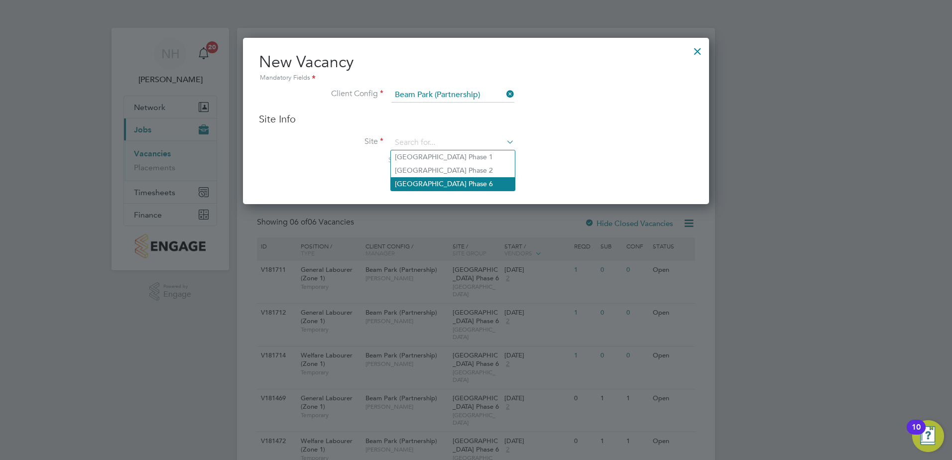
click at [430, 179] on li "[GEOGRAPHIC_DATA] Phase 6" at bounding box center [453, 183] width 124 height 13
type input "[GEOGRAPHIC_DATA] Phase 6"
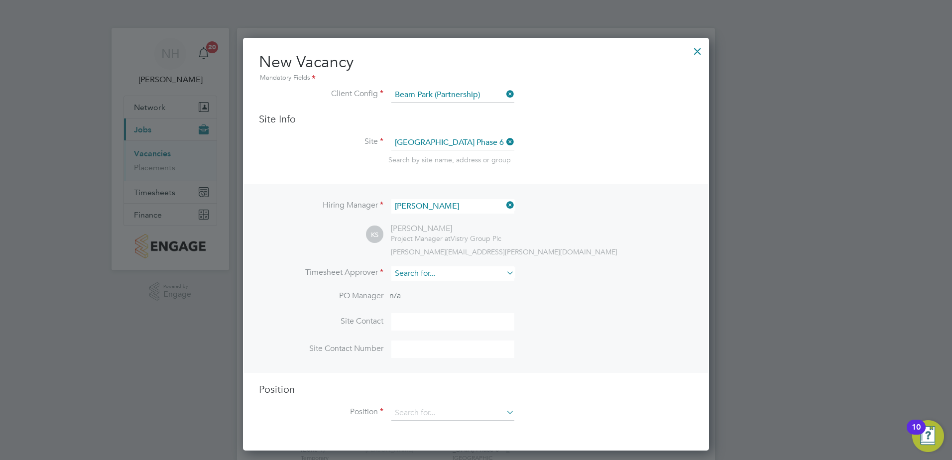
scroll to position [47, 0]
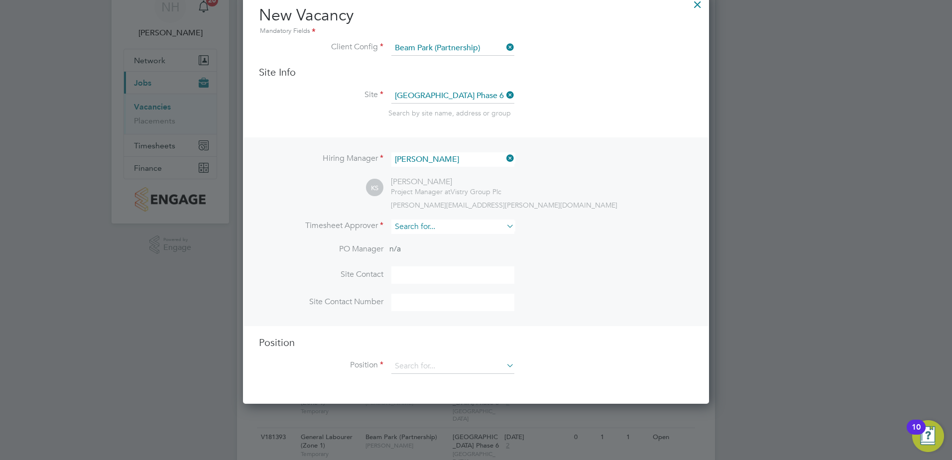
click at [480, 231] on input at bounding box center [453, 227] width 123 height 14
click at [429, 254] on li "Nikk i Hobden" at bounding box center [453, 254] width 124 height 13
type input "[PERSON_NAME]"
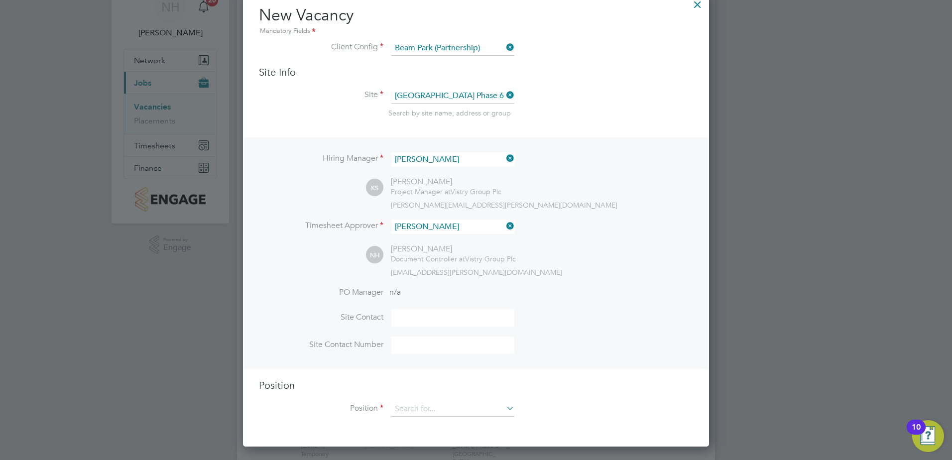
click at [505, 409] on icon at bounding box center [505, 409] width 0 height 14
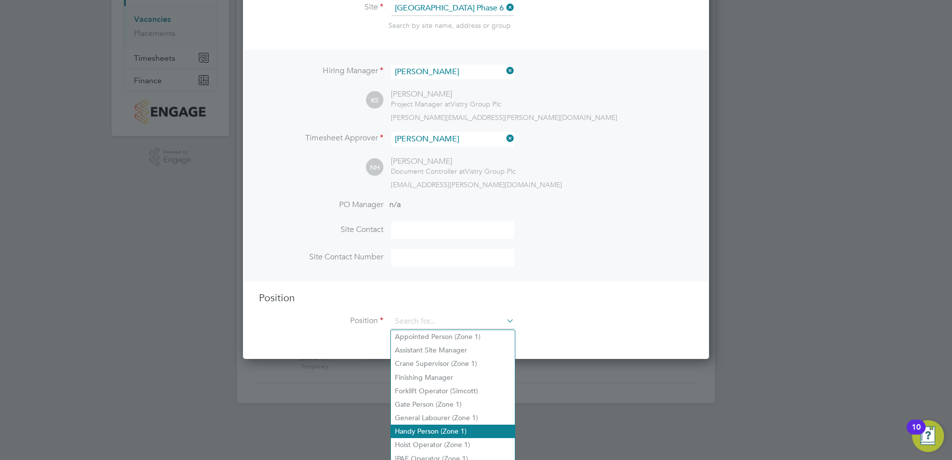
scroll to position [135, 0]
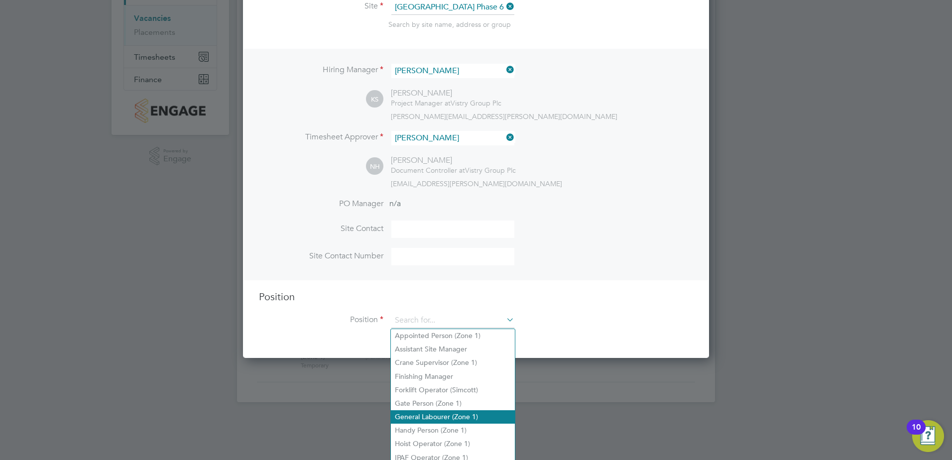
click at [435, 416] on li "General Labourer (Zone 1)" at bounding box center [453, 416] width 124 height 13
type input "General Labourer (Zone 1)"
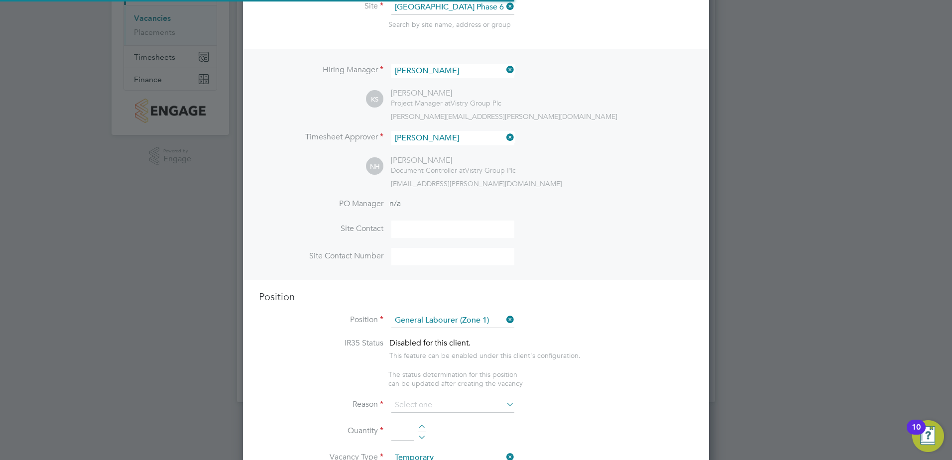
type textarea "- General labouring duties - Supporting the trades on site - Moving materials a…"
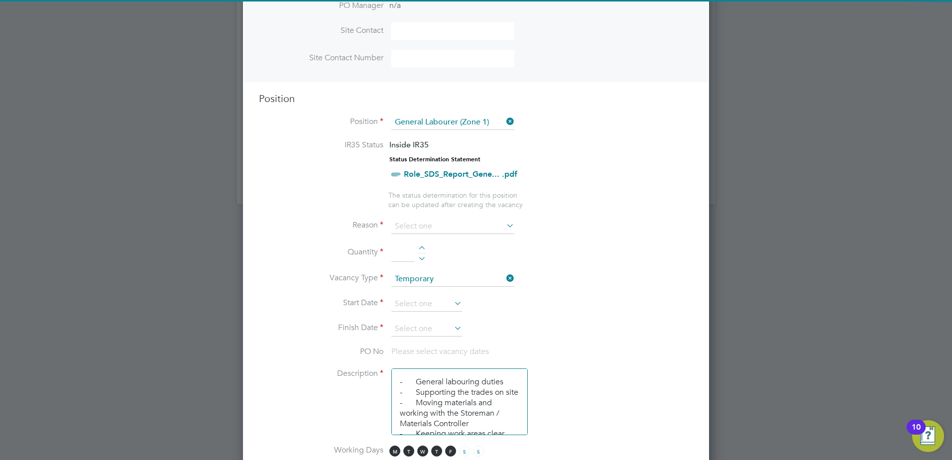
scroll to position [335, 0]
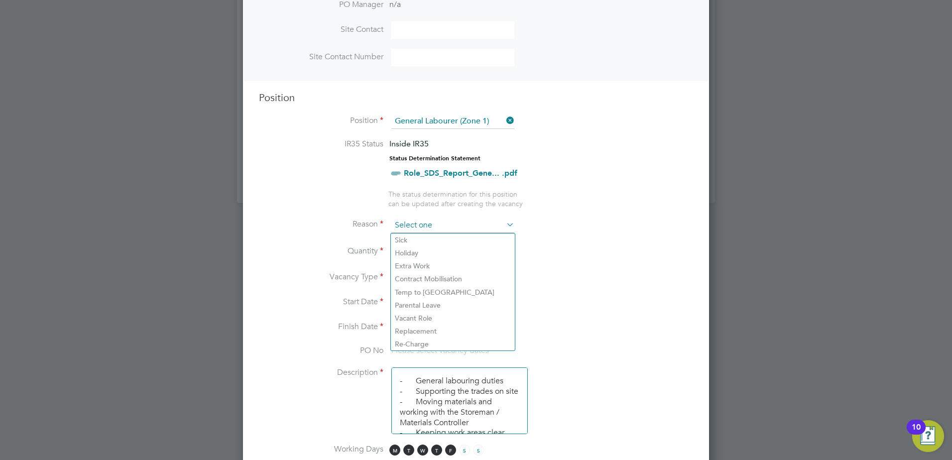
click at [462, 226] on input at bounding box center [453, 225] width 123 height 15
click at [417, 330] on li "Replacement" at bounding box center [453, 331] width 124 height 13
type input "Replacement"
click at [421, 249] on div at bounding box center [422, 248] width 8 height 7
type input "1"
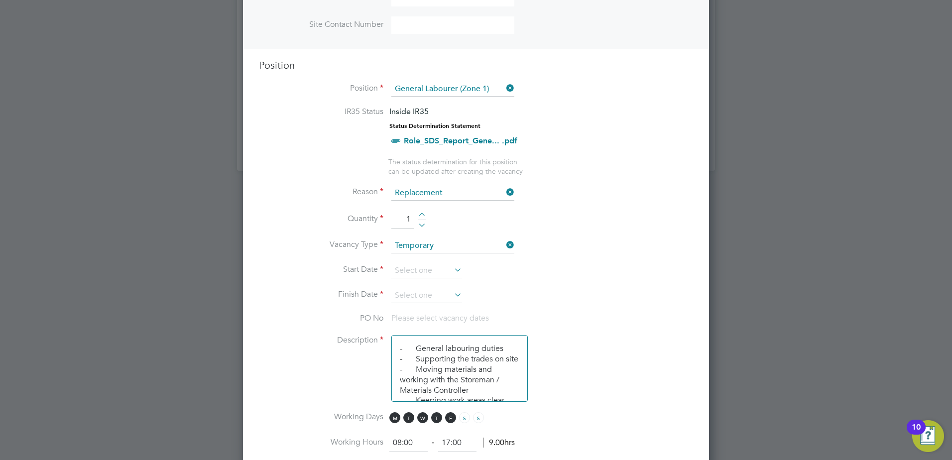
scroll to position [385, 0]
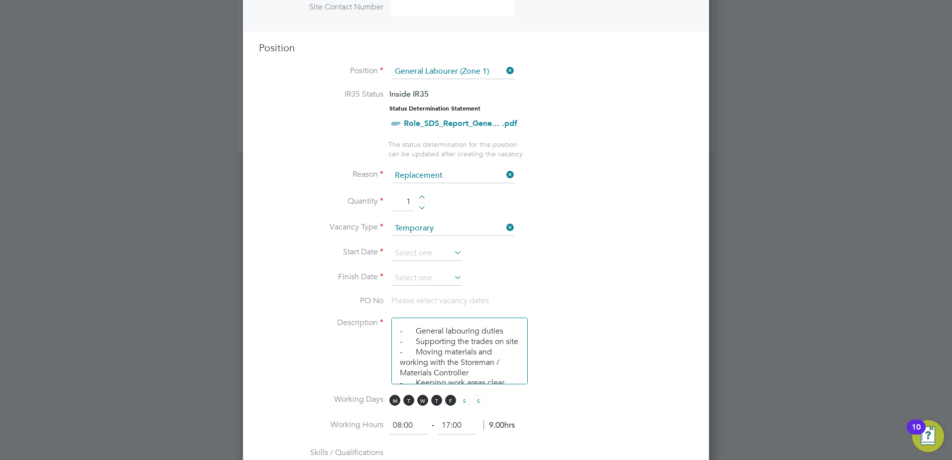
click at [452, 253] on icon at bounding box center [452, 253] width 0 height 14
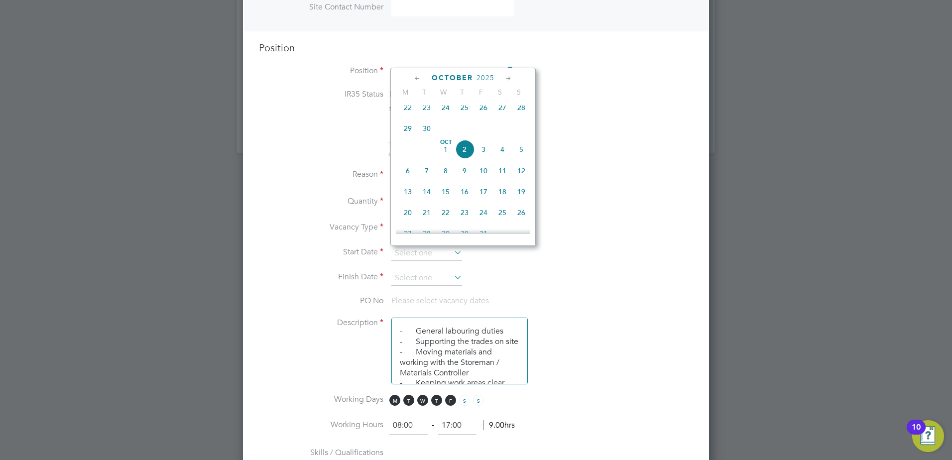
click at [416, 78] on icon at bounding box center [417, 78] width 9 height 11
click at [445, 135] on span "10" at bounding box center [445, 131] width 19 height 19
type input "10 Sep 2025"
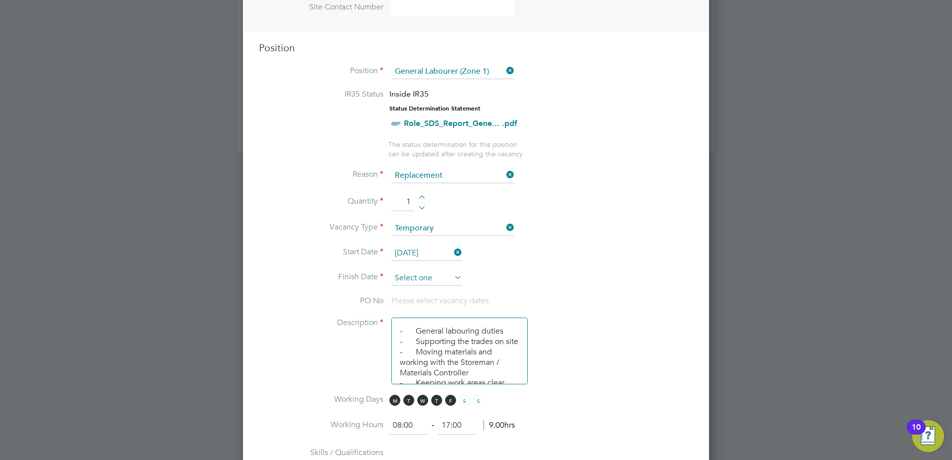
click at [433, 279] on input at bounding box center [427, 278] width 71 height 15
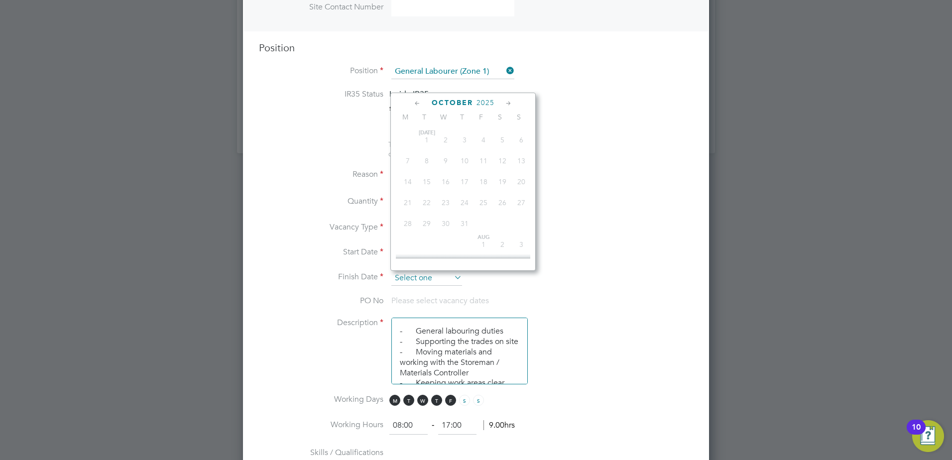
scroll to position [280, 0]
click at [415, 103] on icon at bounding box center [417, 103] width 9 height 11
click at [485, 180] on span "19" at bounding box center [483, 176] width 19 height 19
type input "[DATE]"
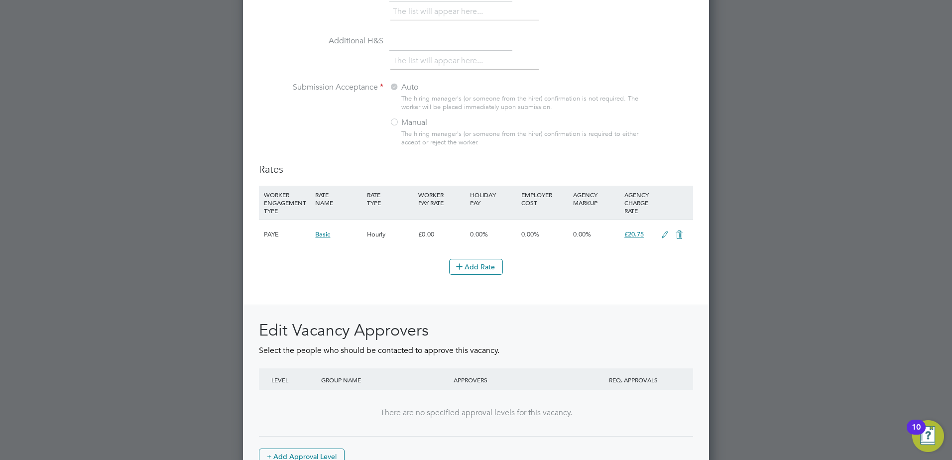
scroll to position [1095, 0]
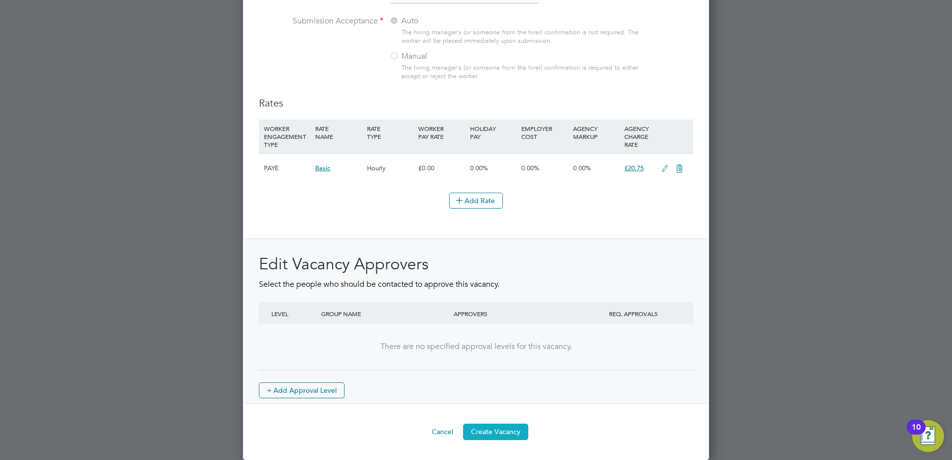
click at [500, 431] on button "Create Vacancy" at bounding box center [495, 432] width 65 height 16
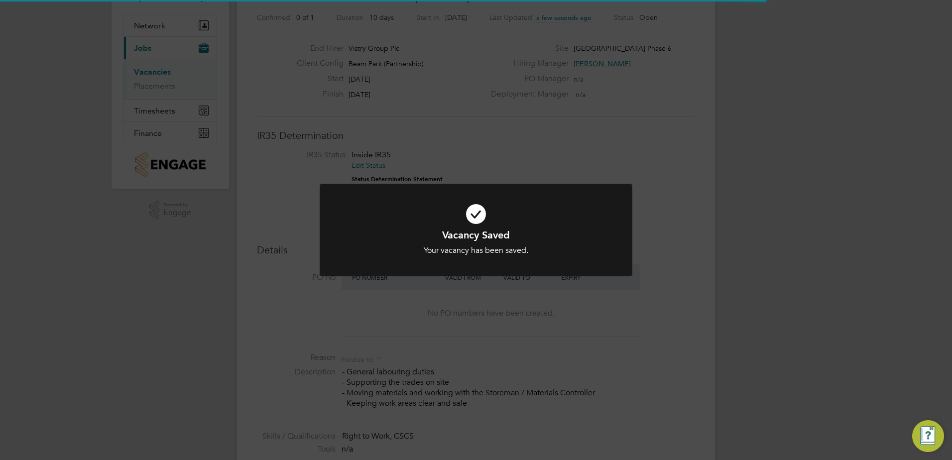
scroll to position [5, 5]
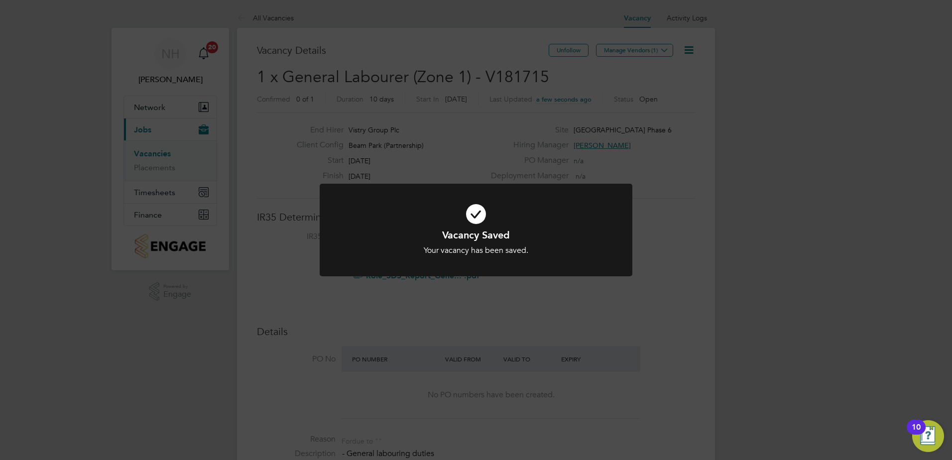
click at [444, 102] on div "Vacancy Saved Your vacancy has been saved. Cancel Okay" at bounding box center [476, 230] width 952 height 460
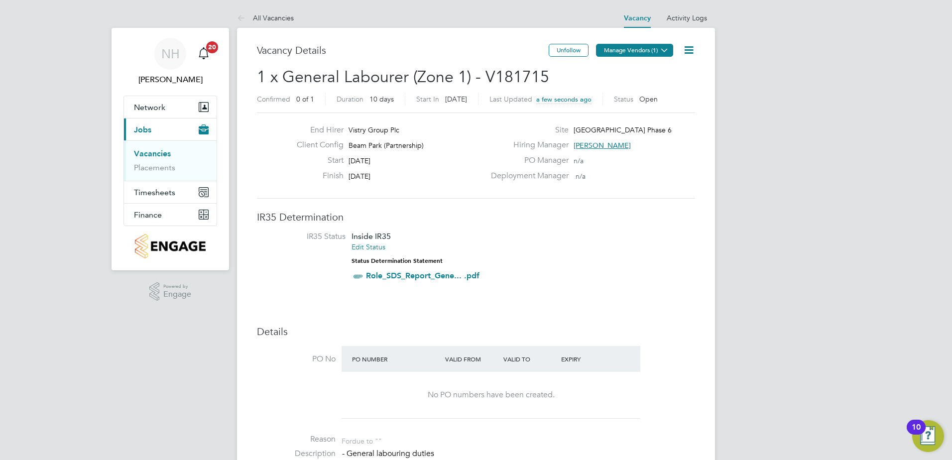
click at [629, 50] on button "Manage Vendors (1)" at bounding box center [634, 50] width 77 height 13
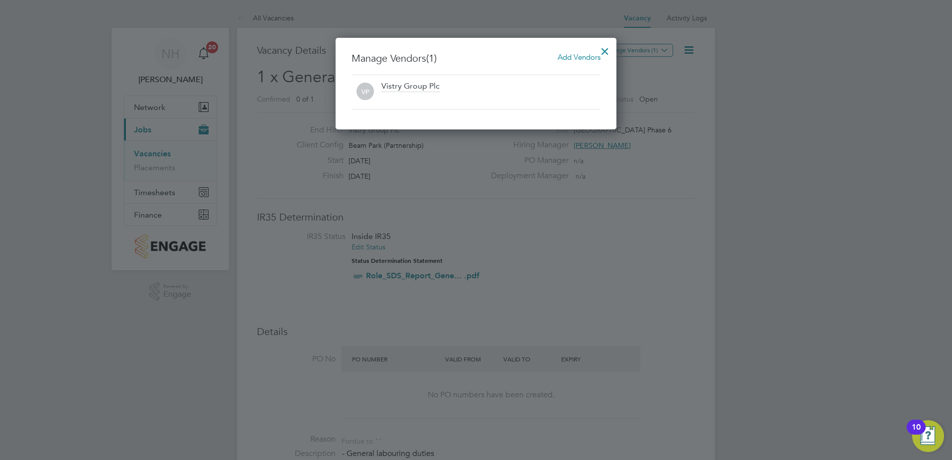
click at [573, 58] on span "Add Vendors" at bounding box center [579, 56] width 43 height 9
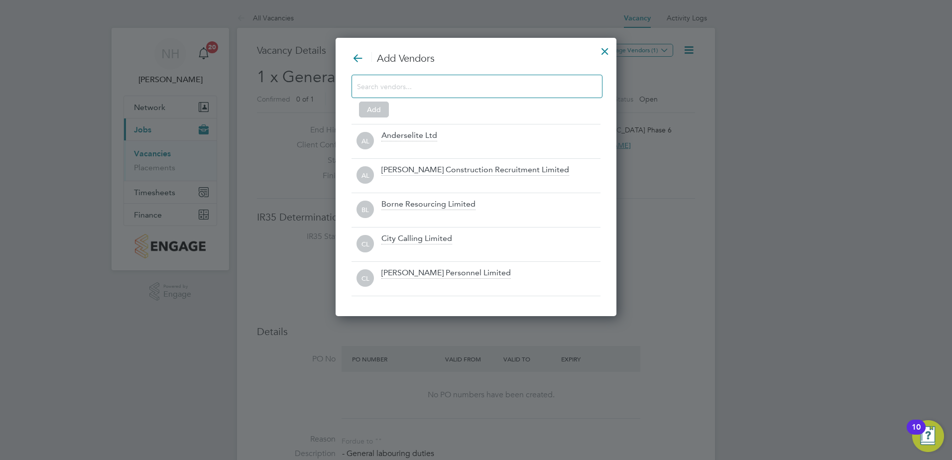
click at [427, 87] on input at bounding box center [469, 86] width 224 height 13
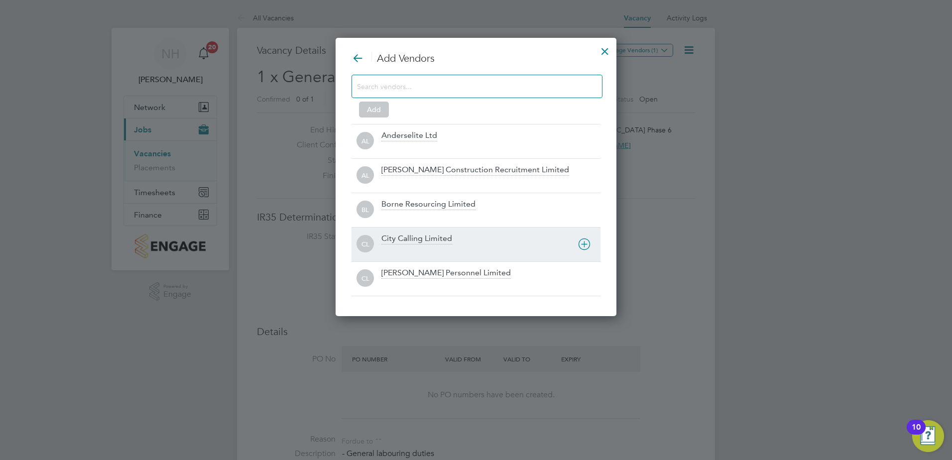
click at [409, 240] on div "City Calling Limited" at bounding box center [417, 239] width 71 height 11
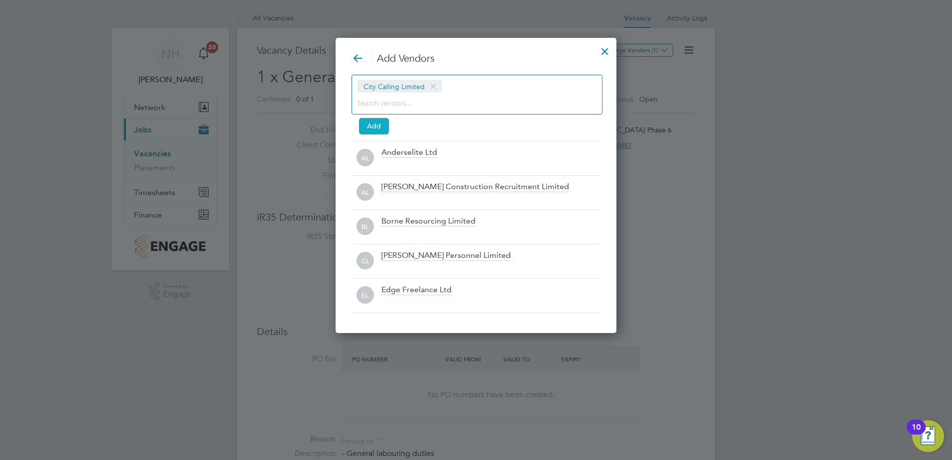
click at [381, 127] on button "Add" at bounding box center [374, 126] width 30 height 16
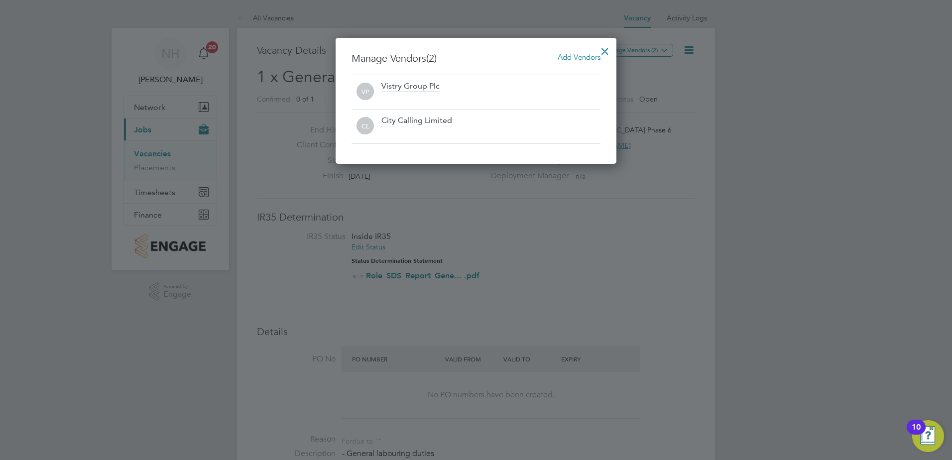
click at [604, 50] on div at bounding box center [605, 49] width 18 height 18
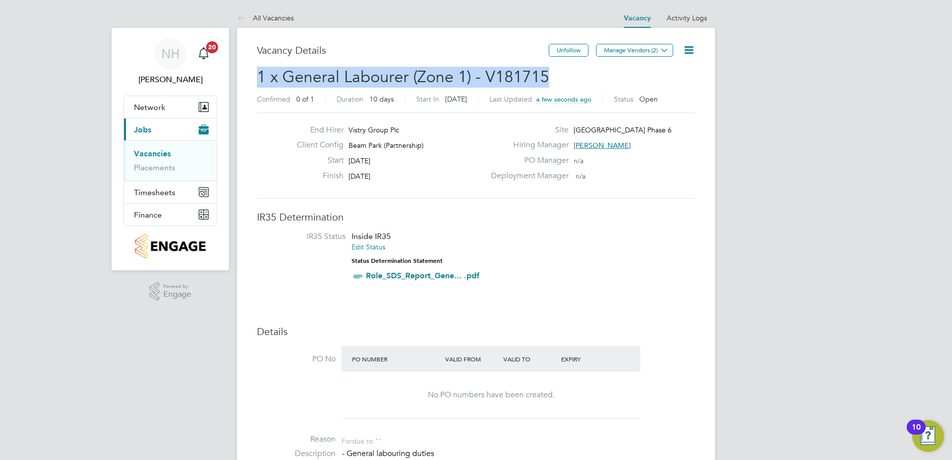
drag, startPoint x: 548, startPoint y: 77, endPoint x: 255, endPoint y: 80, distance: 293.4
copy span "1 x General Labourer (Zone 1) - V181715"
